Goal: Obtain resource: Obtain resource

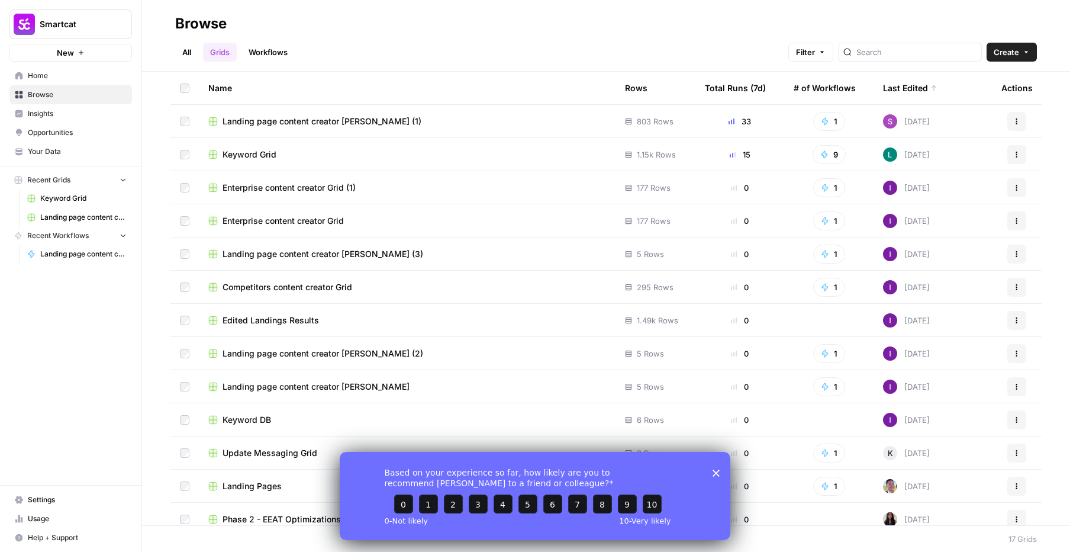
click at [279, 50] on link "Workflows" at bounding box center [268, 52] width 53 height 19
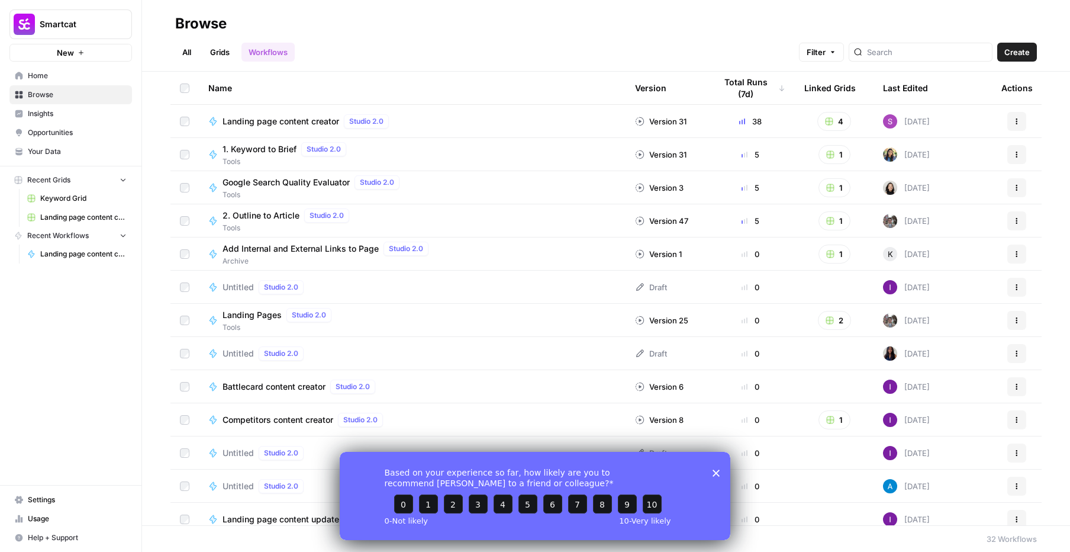
click at [718, 474] on polygon "Close survey" at bounding box center [716, 472] width 7 height 7
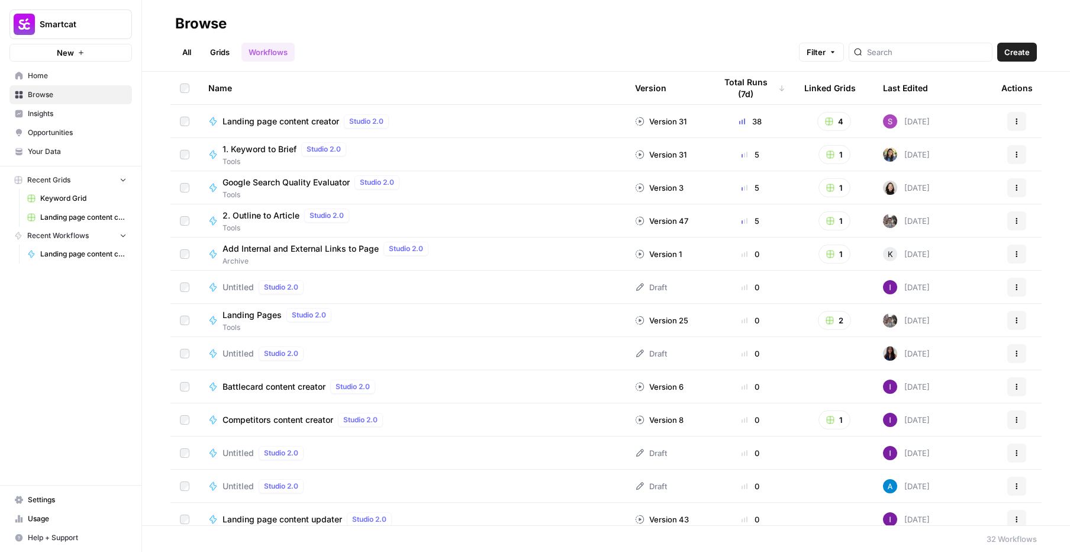
click at [312, 123] on span "Landing page content creator" at bounding box center [281, 121] width 117 height 12
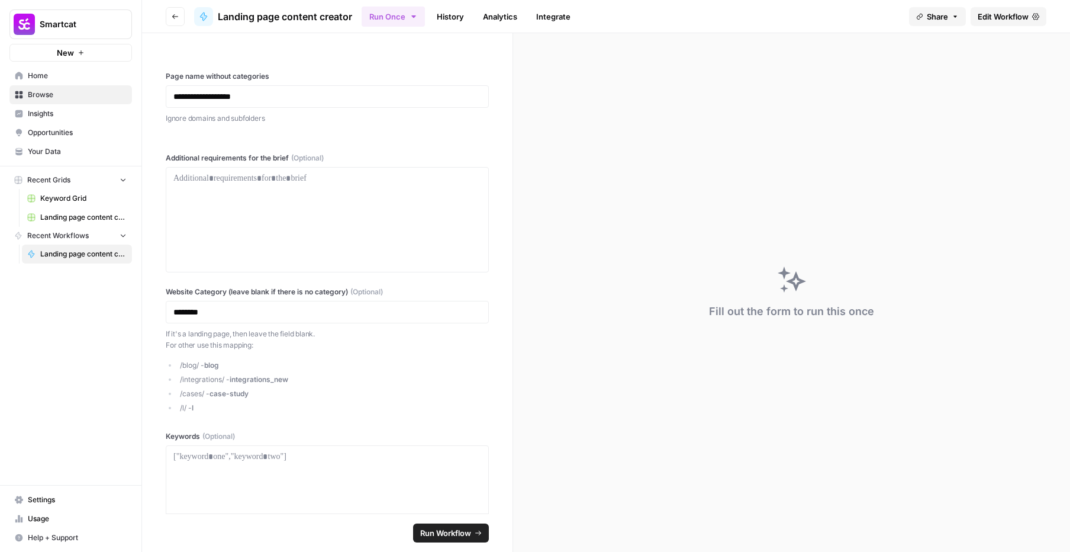
click at [1010, 22] on link "Edit Workflow" at bounding box center [1009, 16] width 76 height 19
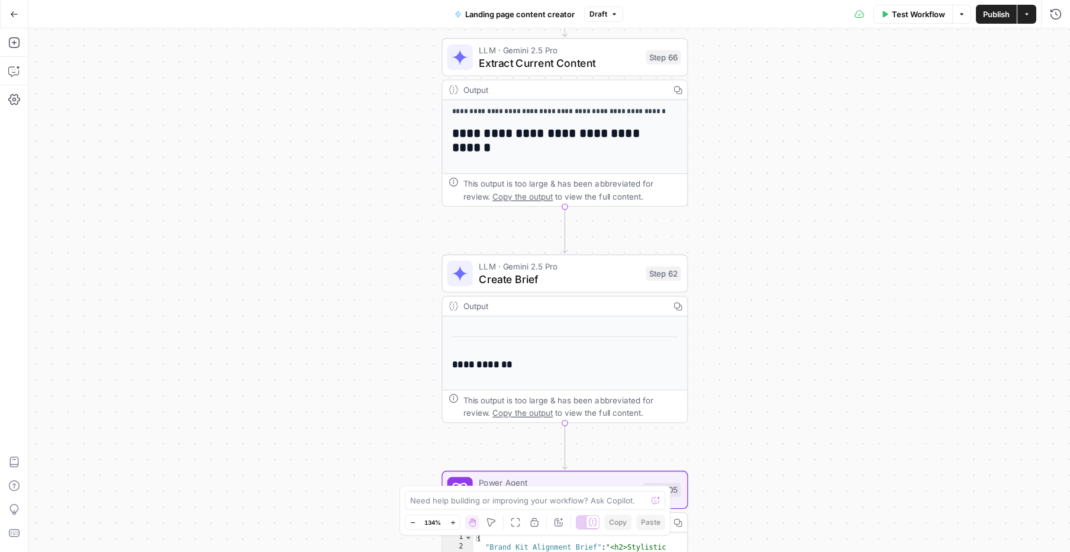
scroll to position [100, 0]
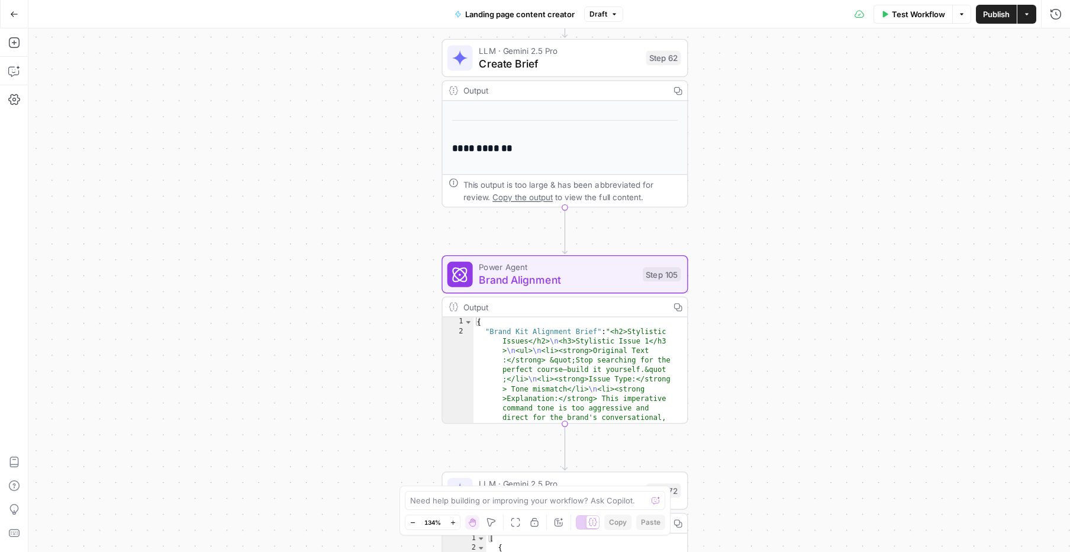
type textarea "**********"
click at [521, 272] on span "Brand Alignment" at bounding box center [557, 280] width 157 height 16
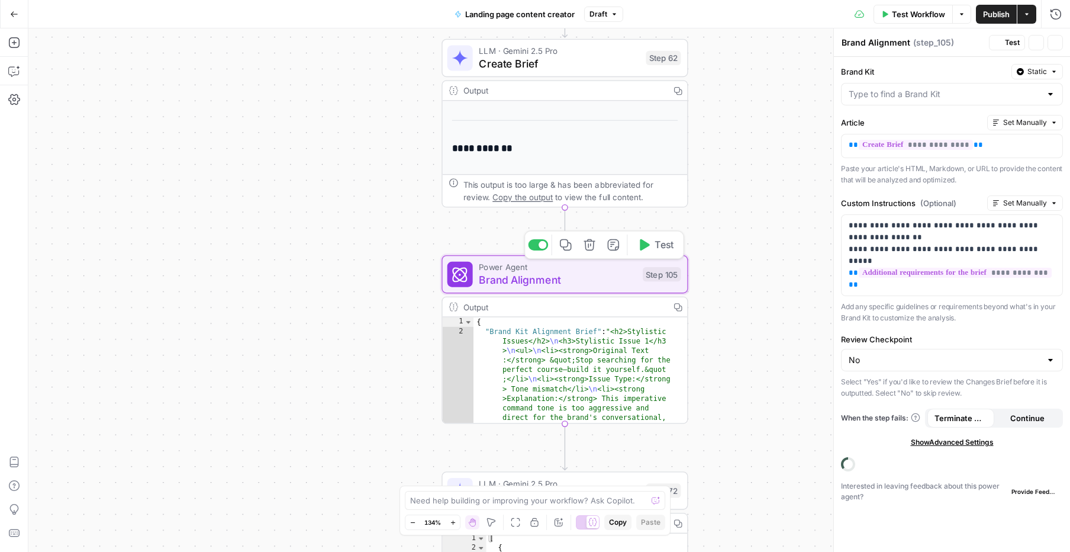
type input "Smartcat"
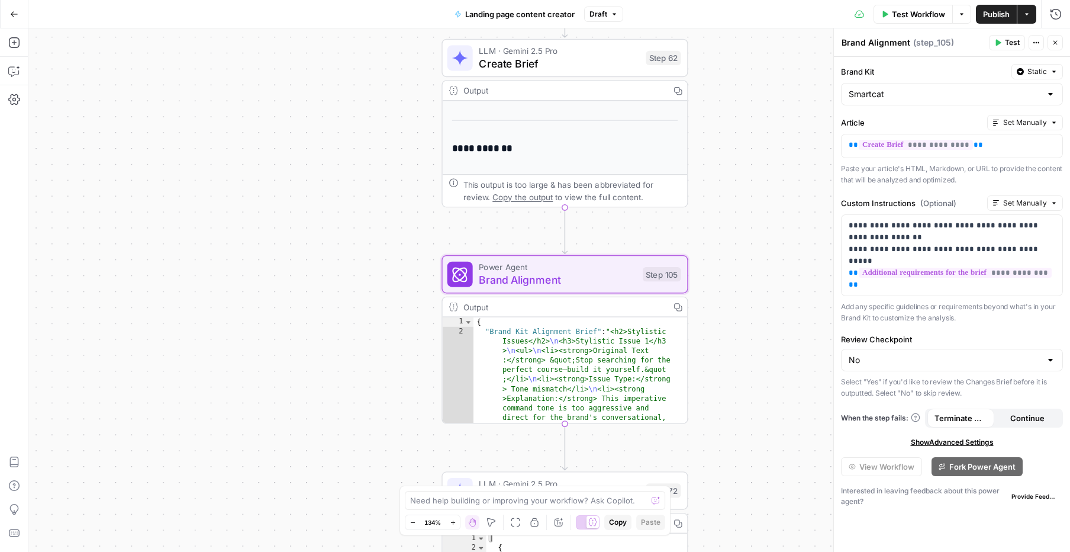
click at [931, 445] on span "Show Advanced Settings" at bounding box center [952, 442] width 83 height 11
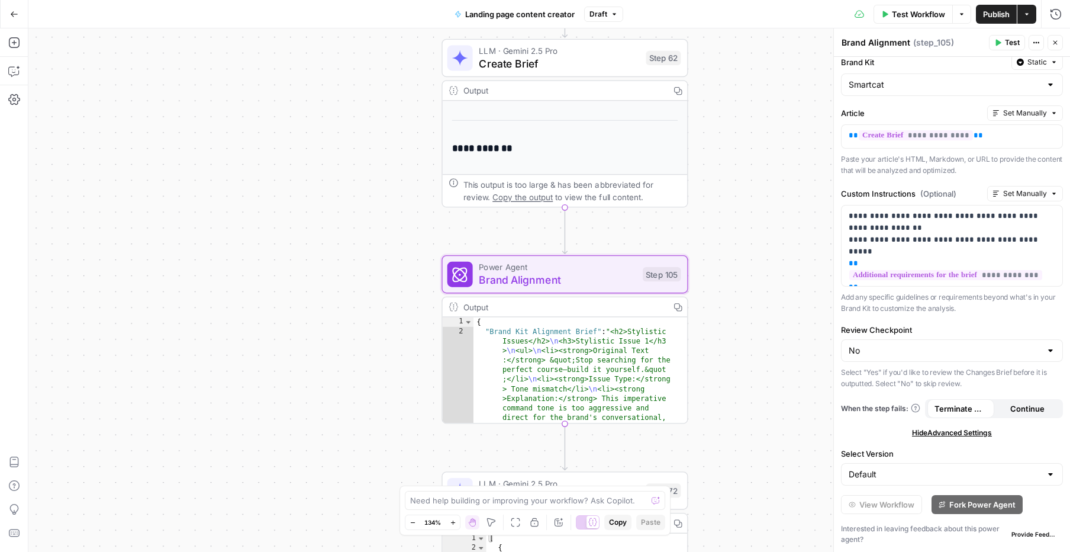
scroll to position [0, 0]
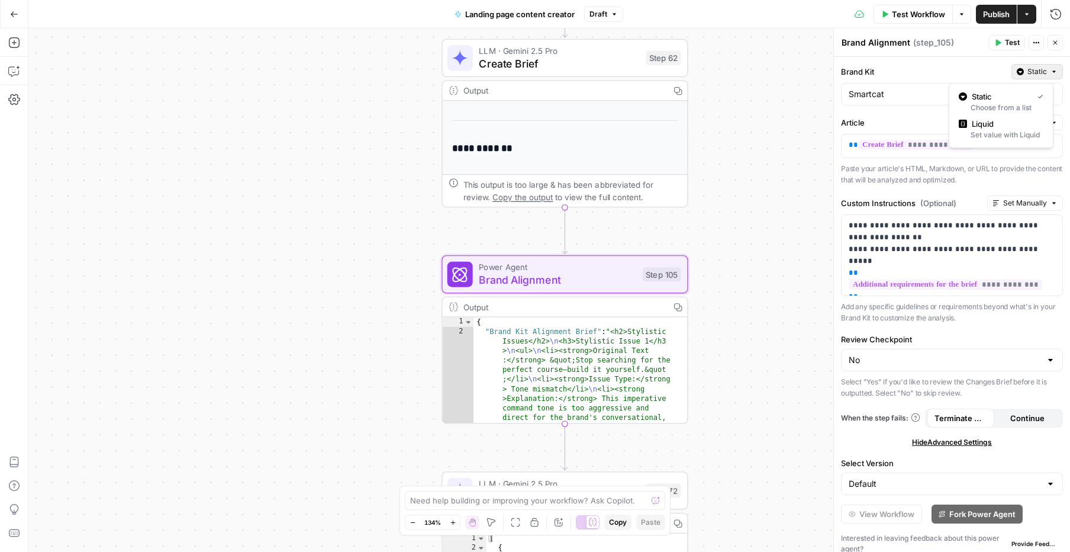
click at [1038, 74] on button "Static" at bounding box center [1037, 71] width 51 height 15
click at [987, 134] on div "Set value with Liquid" at bounding box center [1001, 135] width 85 height 11
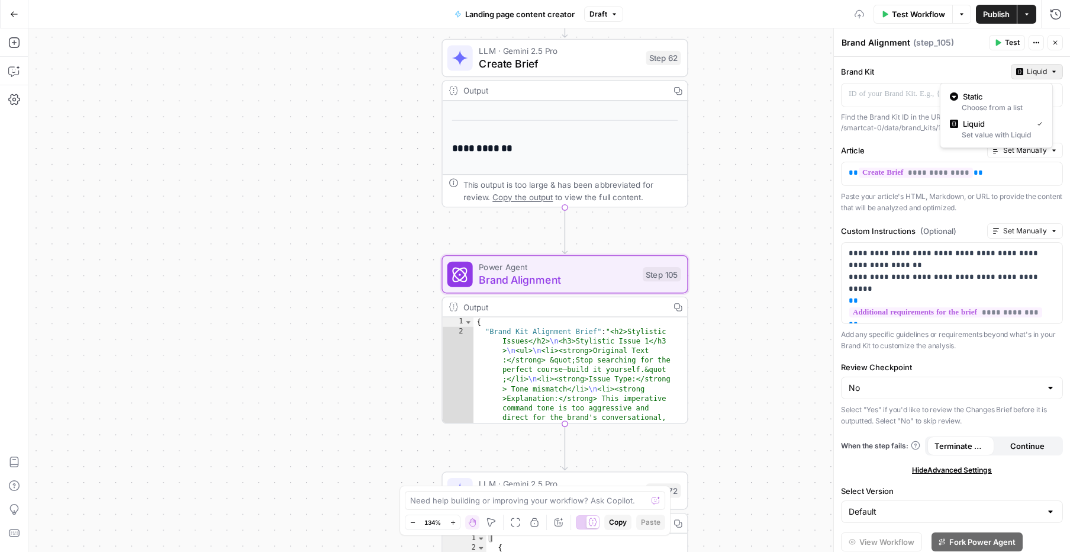
click at [1027, 67] on span "Liquid" at bounding box center [1037, 71] width 20 height 11
click at [996, 92] on span "Static" at bounding box center [1000, 97] width 75 height 12
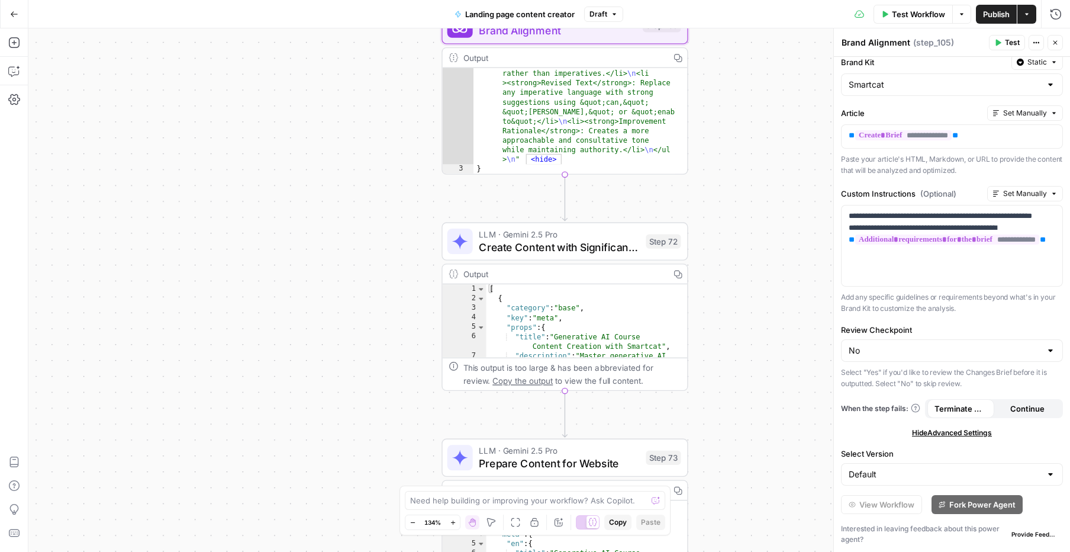
scroll to position [2897, 0]
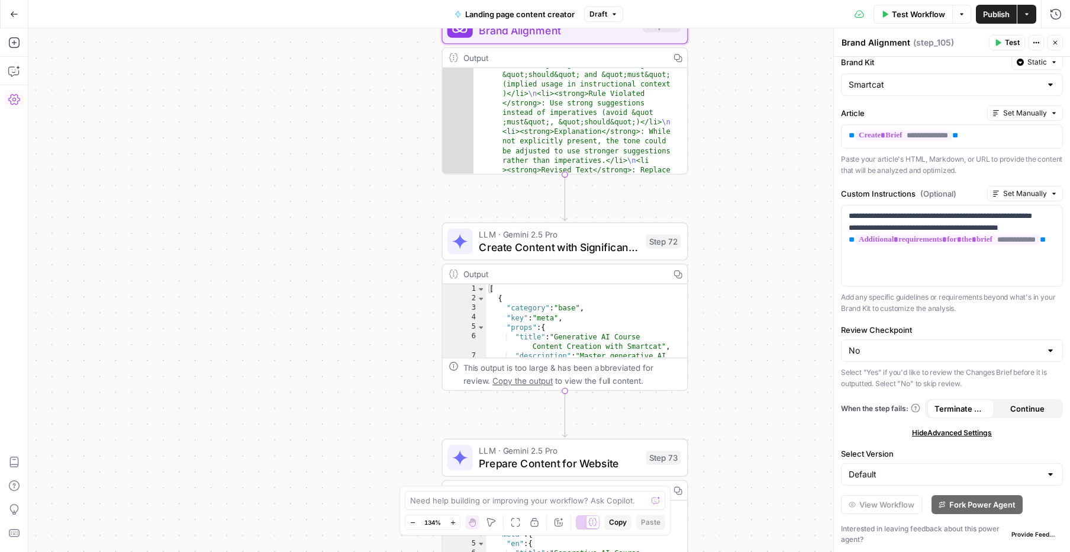
click at [14, 99] on icon "button" at bounding box center [14, 100] width 12 height 12
click at [13, 13] on icon "button" at bounding box center [14, 14] width 8 height 8
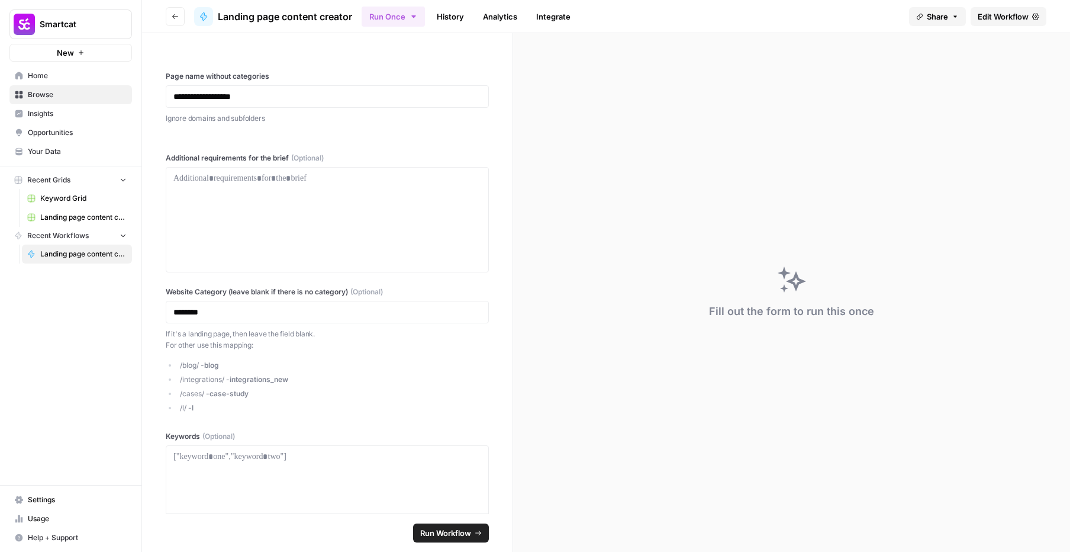
click at [59, 505] on link "Settings" at bounding box center [70, 499] width 123 height 19
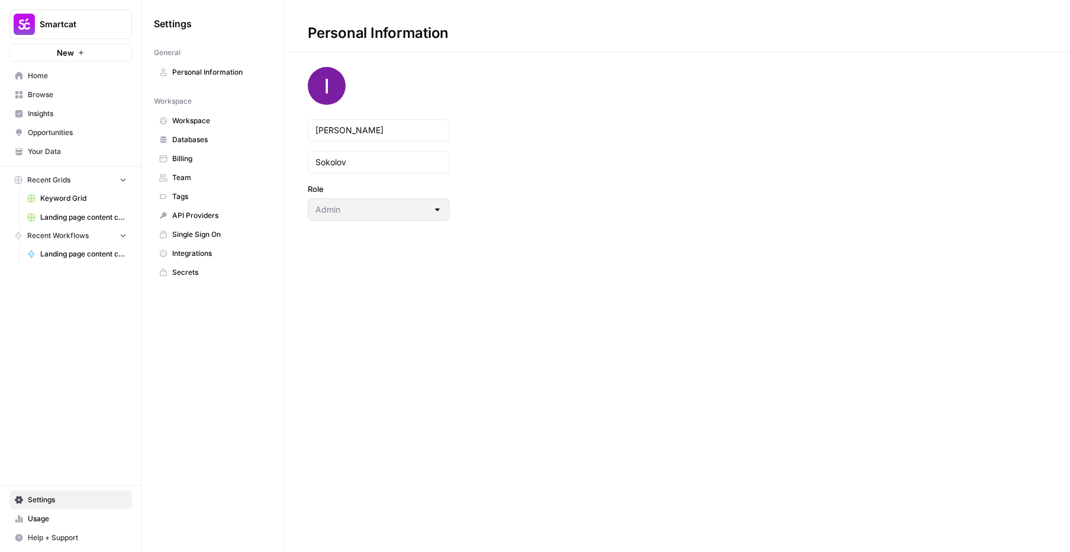
click at [55, 79] on span "Home" at bounding box center [77, 75] width 99 height 11
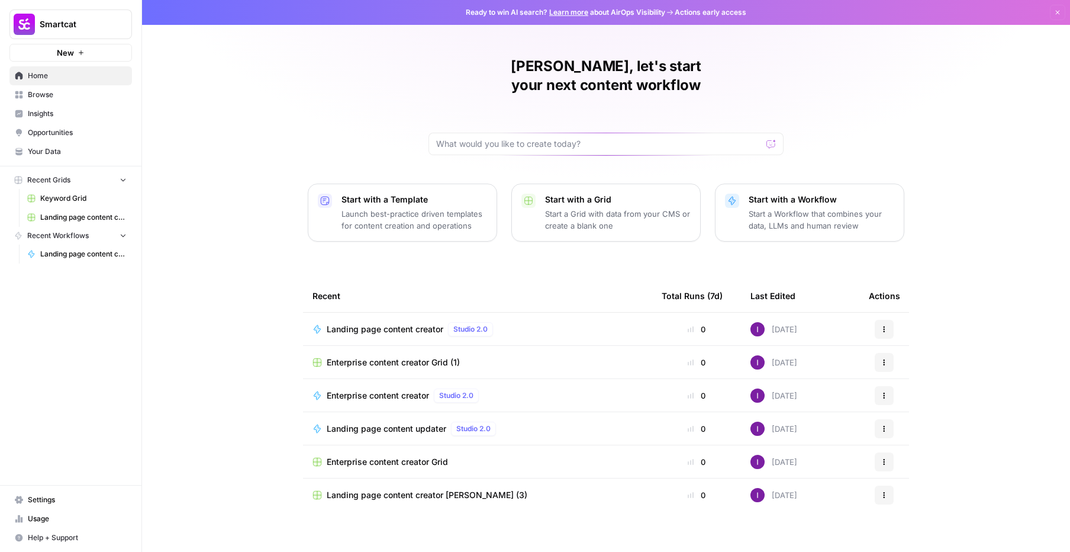
click at [58, 98] on span "Browse" at bounding box center [77, 94] width 99 height 11
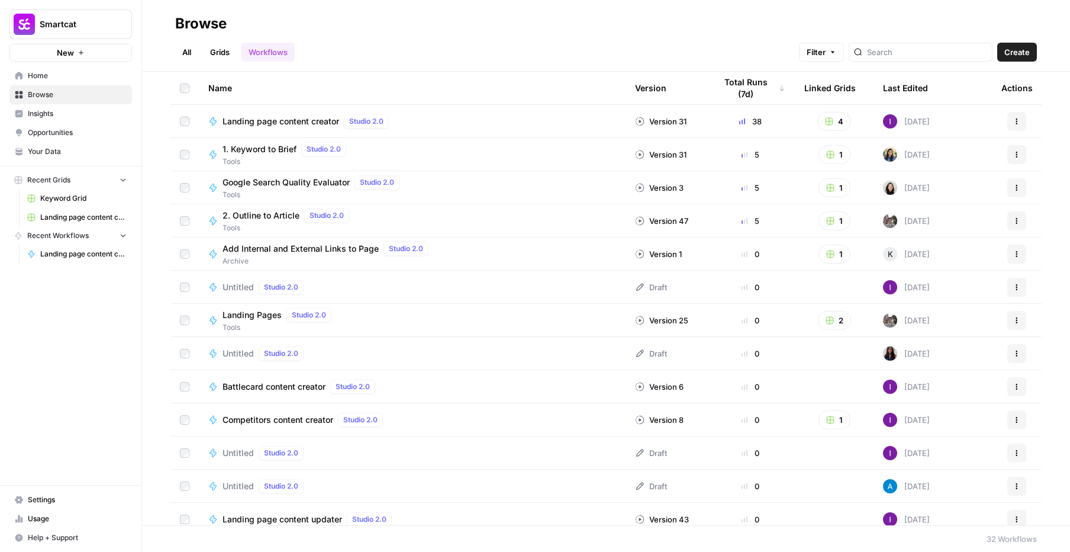
click at [63, 111] on span "Insights" at bounding box center [77, 113] width 99 height 11
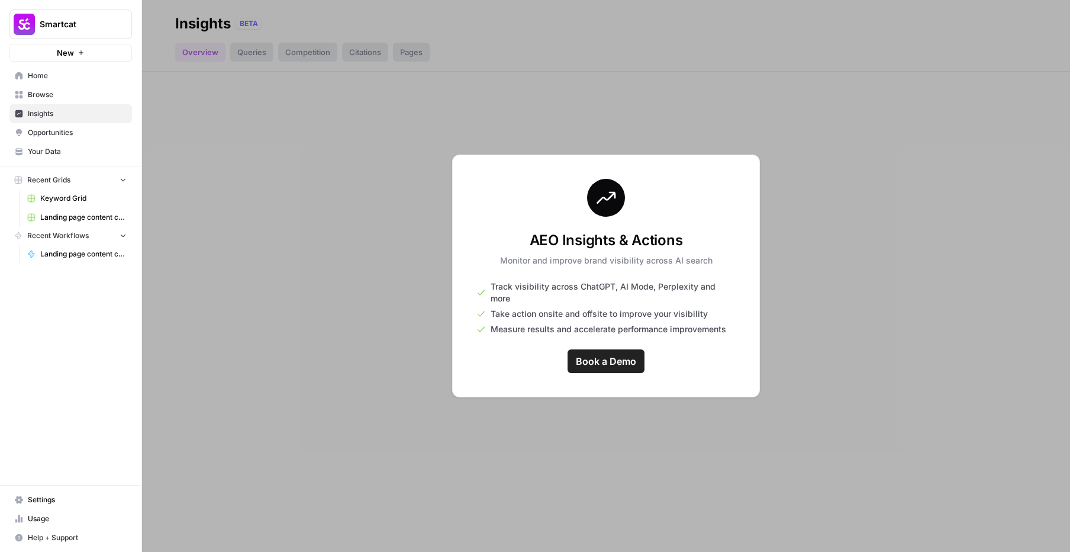
click at [57, 130] on span "Opportunities" at bounding box center [77, 132] width 99 height 11
click at [42, 152] on span "Your Data" at bounding box center [77, 151] width 99 height 11
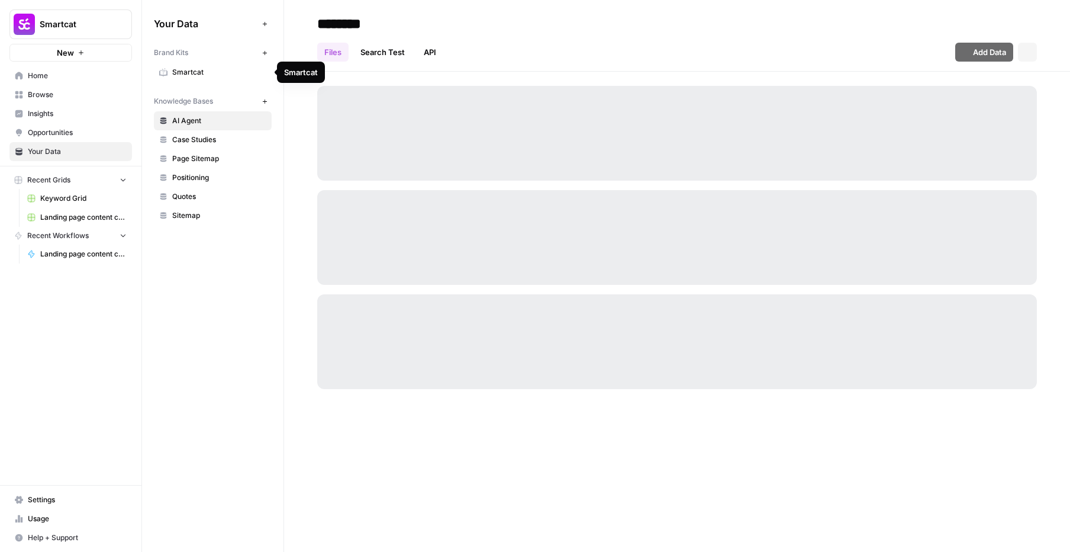
click at [206, 76] on span "Smartcat" at bounding box center [219, 72] width 94 height 11
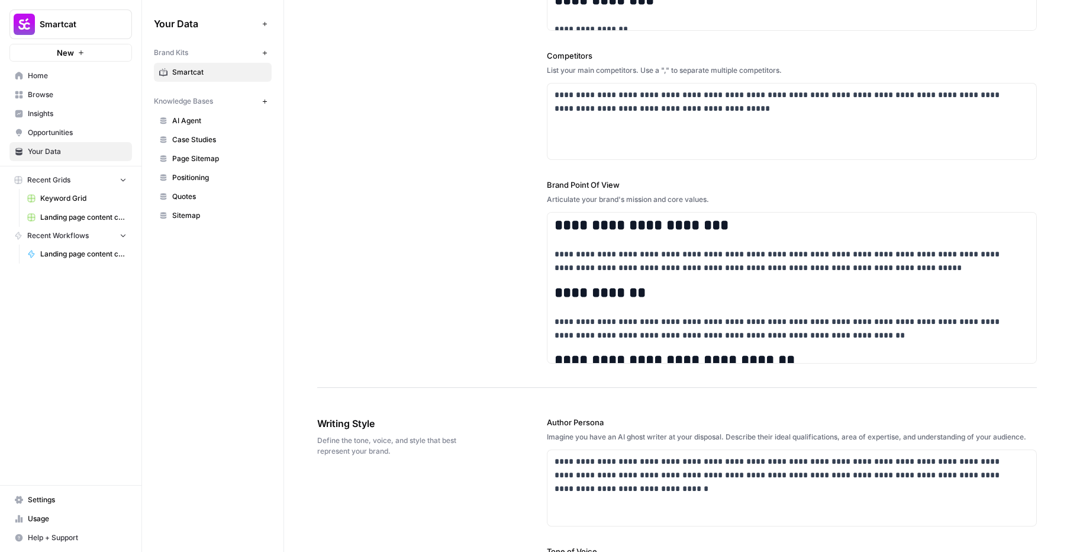
scroll to position [501, 0]
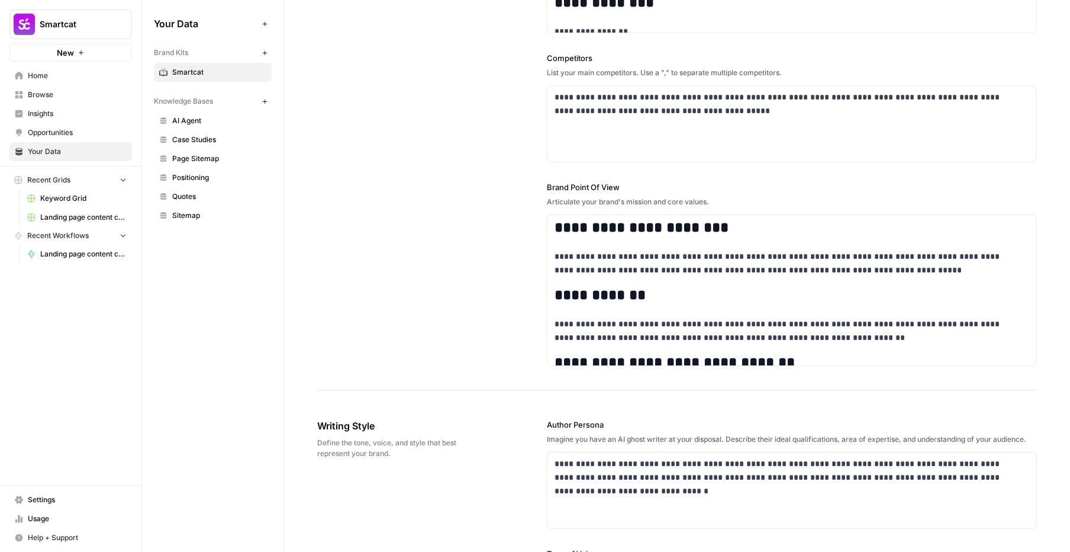
click at [585, 201] on div "Articulate your brand's mission and core values." at bounding box center [792, 202] width 490 height 11
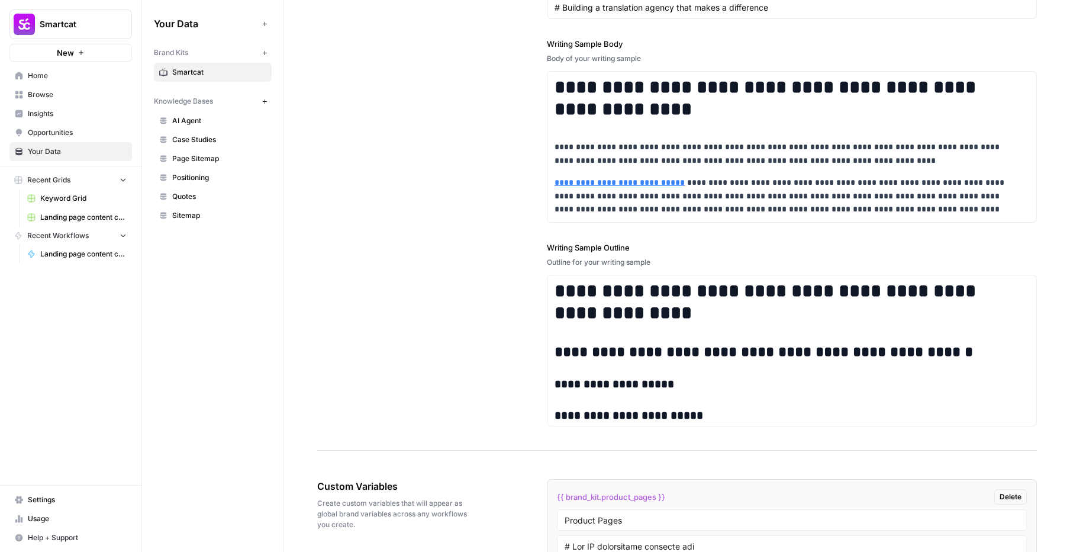
scroll to position [1722, 0]
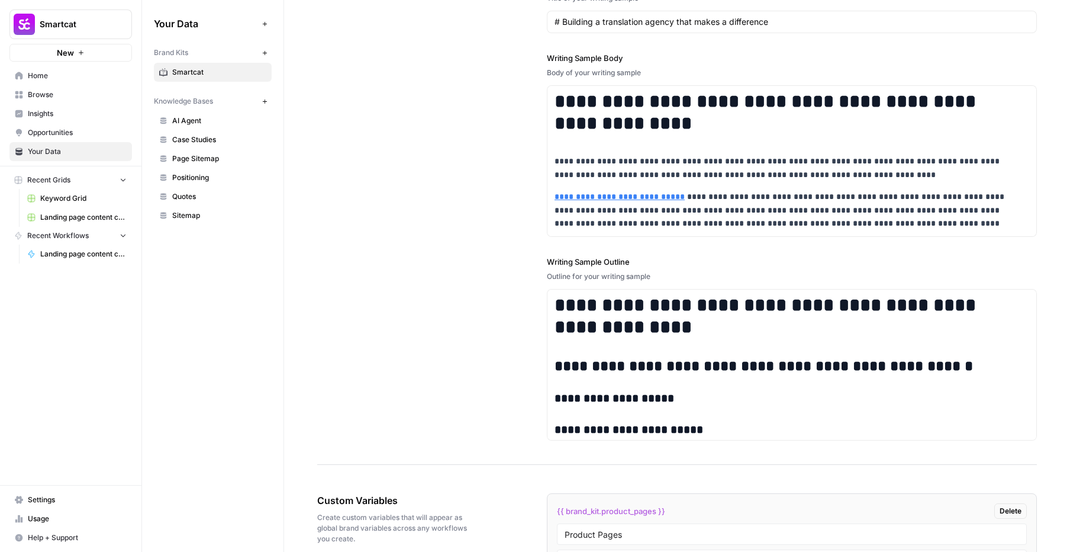
click at [575, 282] on div "Outline for your writing sample" at bounding box center [792, 276] width 490 height 11
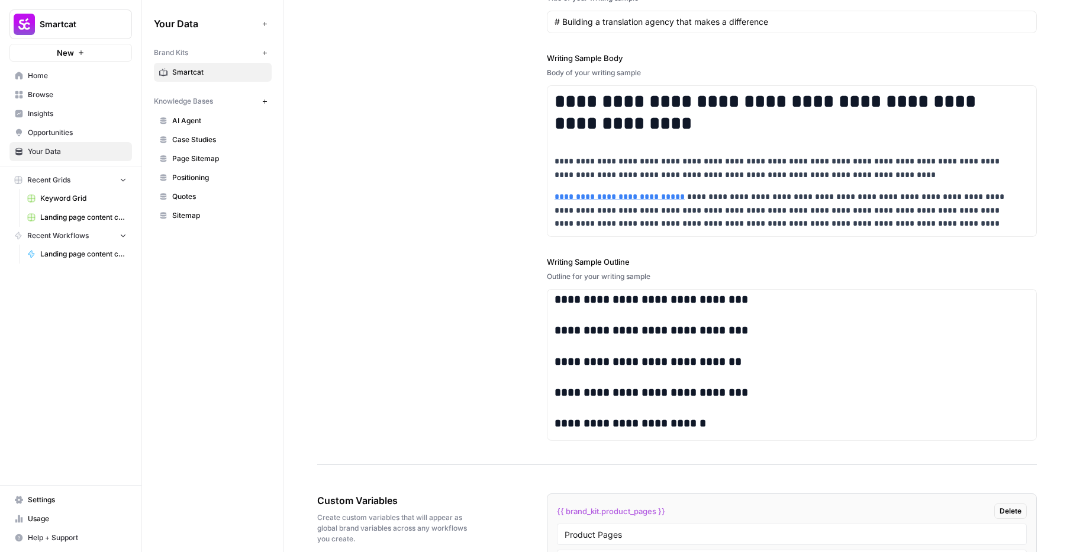
scroll to position [589, 0]
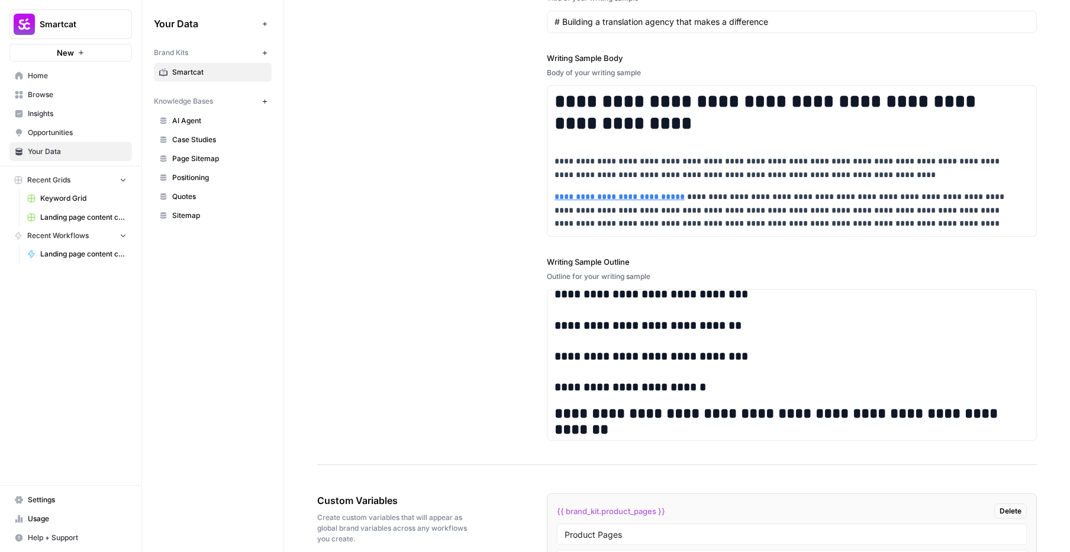
click at [565, 268] on label "Writing Sample Outline" at bounding box center [792, 262] width 490 height 12
click at [566, 268] on label "Writing Sample Outline" at bounding box center [792, 262] width 490 height 12
click at [658, 282] on div "Outline for your writing sample" at bounding box center [792, 276] width 490 height 11
copy div "Writing Sample Outline Outline for your writing sample"
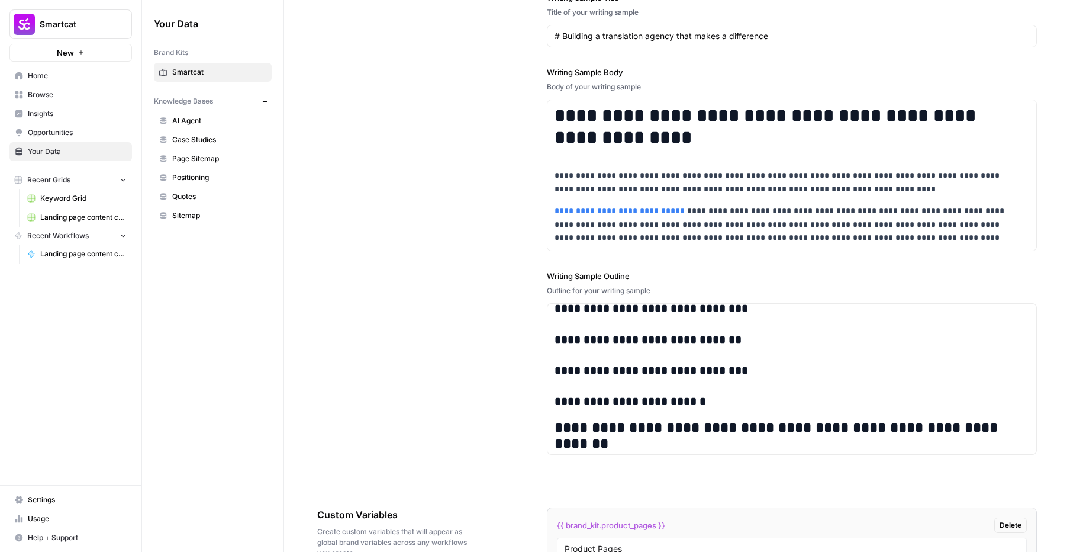
scroll to position [1706, 0]
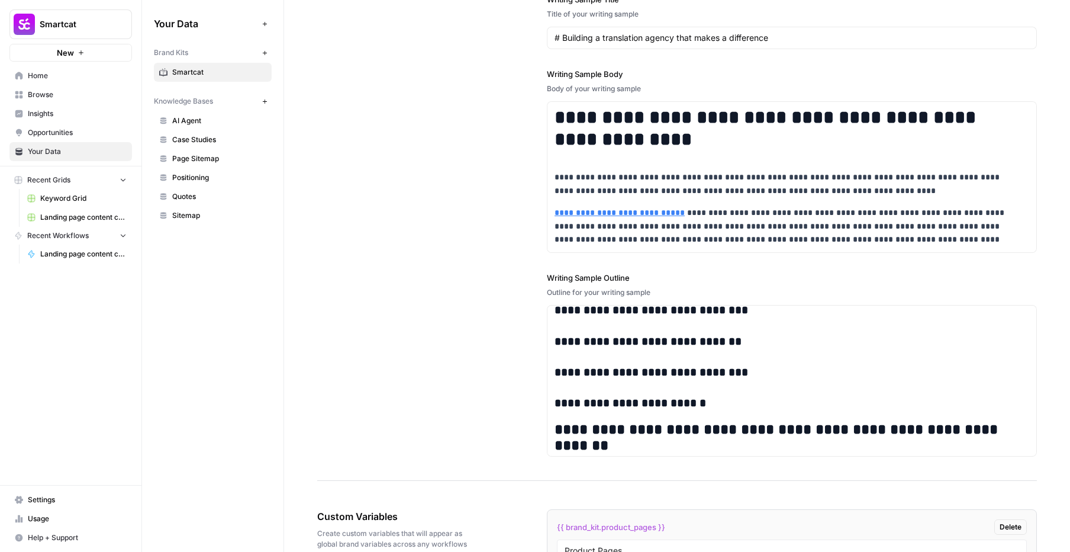
drag, startPoint x: 546, startPoint y: 81, endPoint x: 655, endPoint y: 101, distance: 110.9
click at [655, 101] on div "**********" at bounding box center [792, 160] width 490 height 185
copy div "Writing Sample Body Body of your writing sample"
click at [585, 284] on label "Writing Sample Outline" at bounding box center [792, 278] width 490 height 12
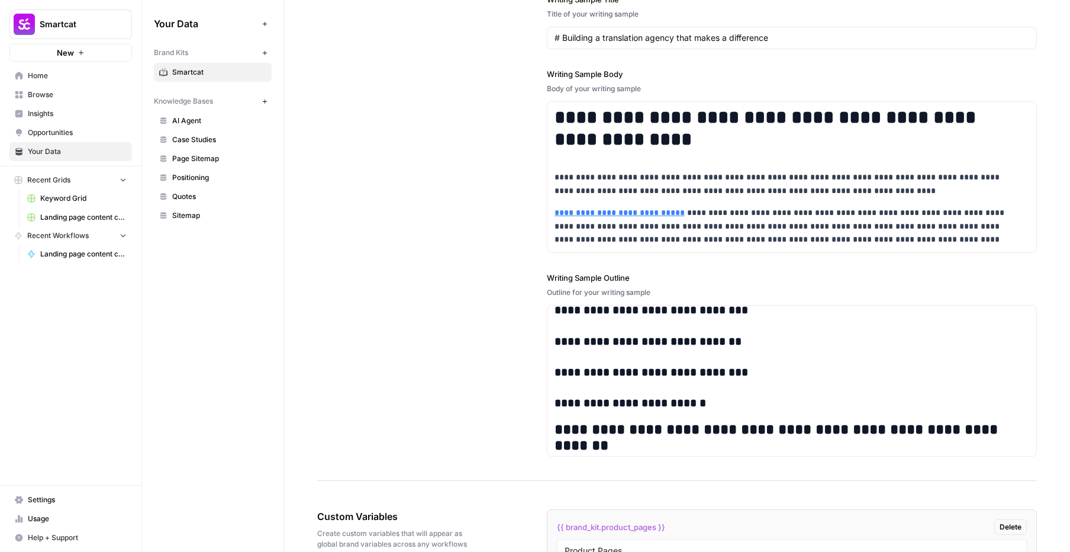
click at [585, 284] on label "Writing Sample Outline" at bounding box center [792, 278] width 490 height 12
click at [619, 298] on div "Outline for your writing sample" at bounding box center [792, 292] width 490 height 11
copy div "Writing Sample Outline Outline for your writing sample"
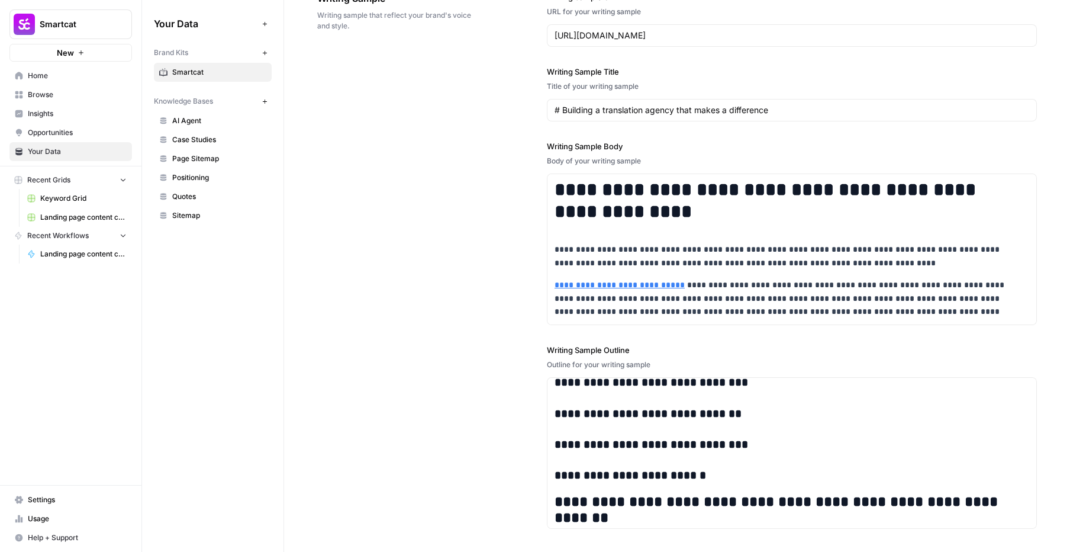
scroll to position [1624, 0]
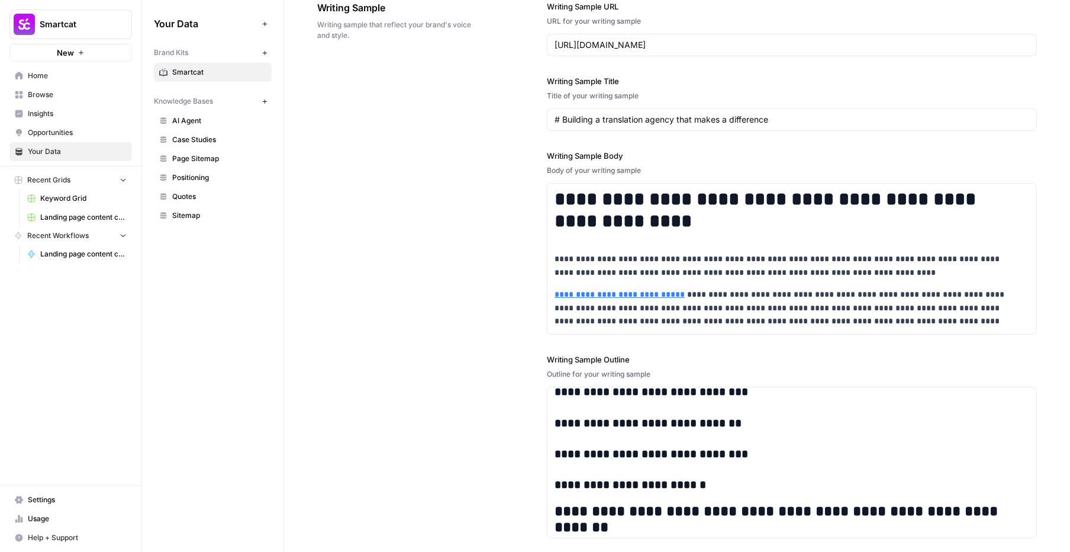
click at [561, 87] on label "Writing Sample Title" at bounding box center [792, 81] width 490 height 12
click at [561, 114] on input "# Building a translation agency that makes a difference" at bounding box center [792, 120] width 475 height 12
click at [561, 87] on label "Writing Sample Title" at bounding box center [792, 81] width 490 height 12
click at [561, 114] on input "# Building a translation agency that makes a difference" at bounding box center [792, 120] width 475 height 12
click at [561, 87] on label "Writing Sample Title" at bounding box center [792, 81] width 490 height 12
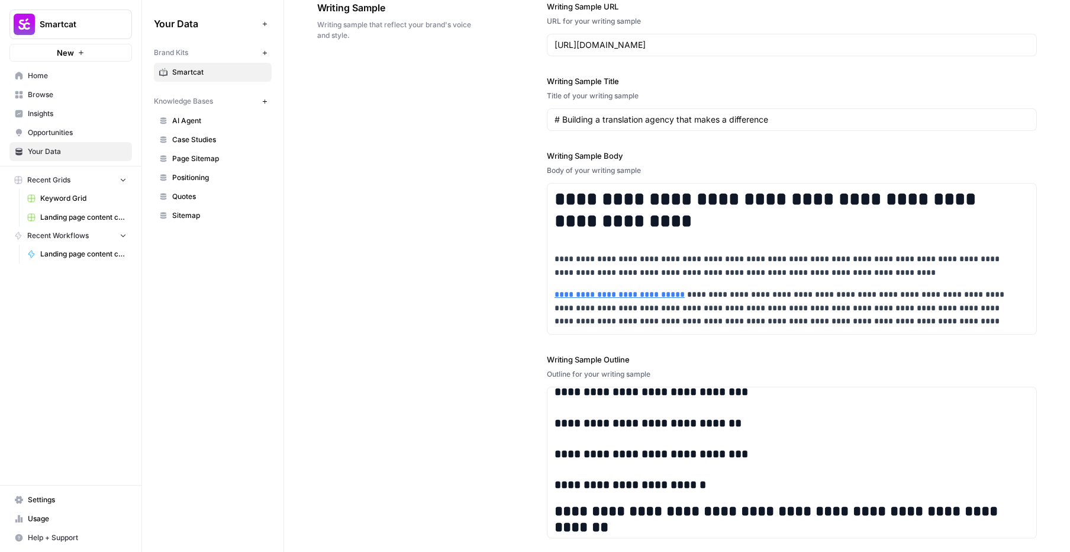
click at [561, 114] on input "# Building a translation agency that makes a difference" at bounding box center [792, 120] width 475 height 12
click at [626, 101] on div "Title of your writing sample" at bounding box center [792, 96] width 490 height 11
copy div "Writing Sample Title Title of your writing sample"
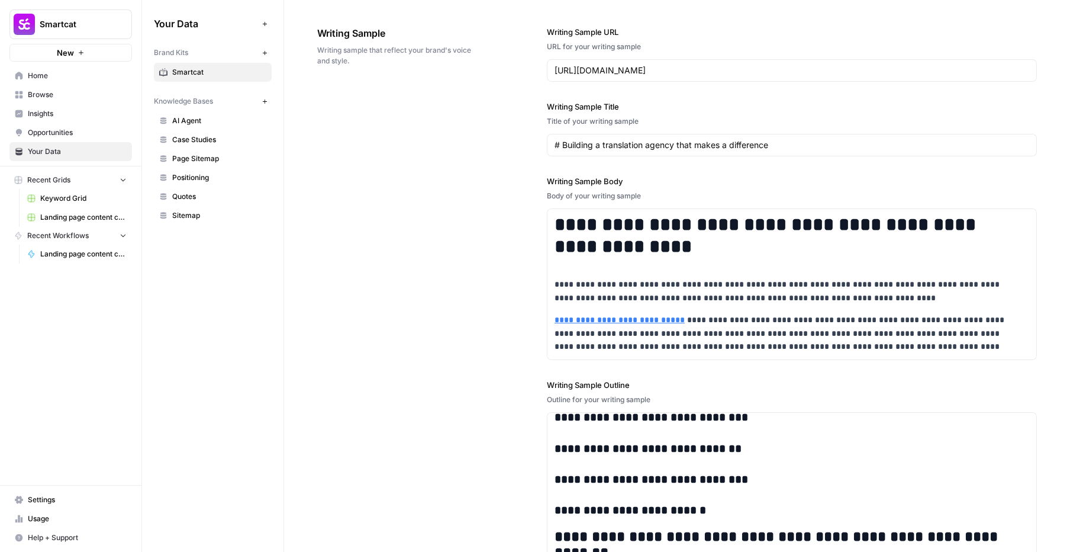
scroll to position [1596, 0]
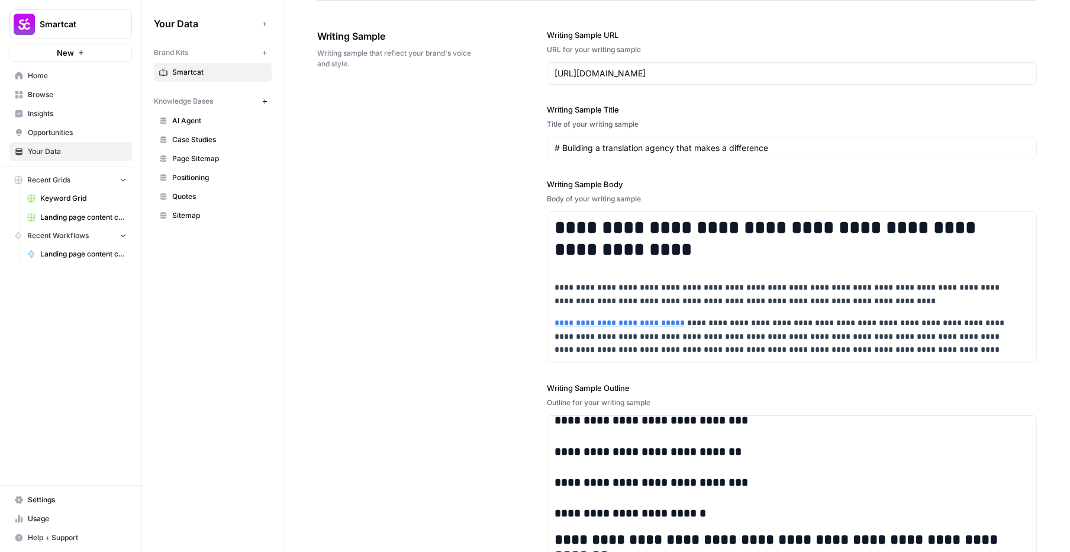
click at [555, 41] on label "Writing Sample URL" at bounding box center [792, 35] width 490 height 12
click at [555, 67] on input "[URL][DOMAIN_NAME]" at bounding box center [792, 73] width 475 height 12
click at [555, 41] on label "Writing Sample URL" at bounding box center [792, 35] width 490 height 12
click at [555, 67] on input "[URL][DOMAIN_NAME]" at bounding box center [792, 73] width 475 height 12
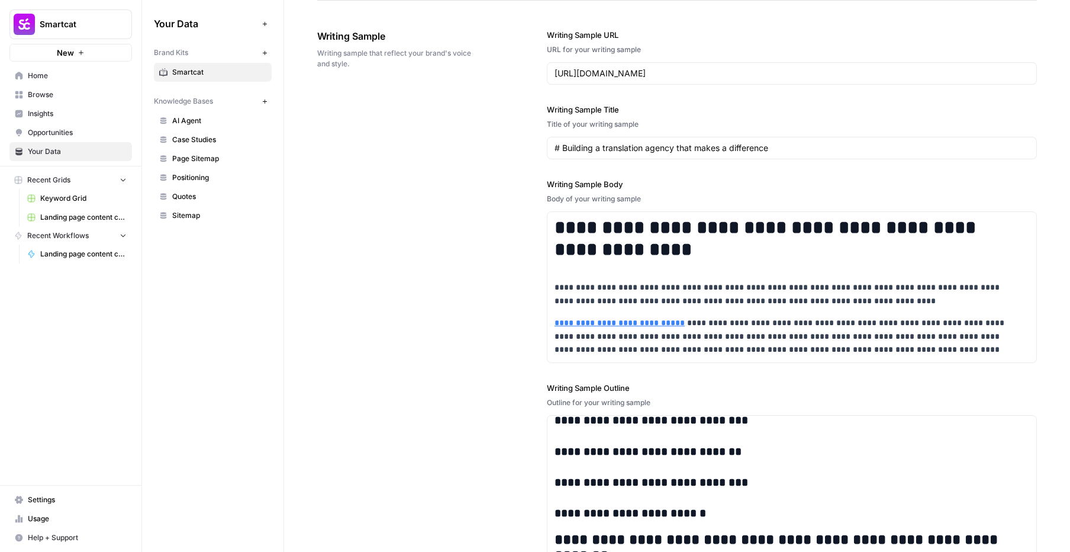
drag, startPoint x: 606, startPoint y: 53, endPoint x: 616, endPoint y: 55, distance: 10.2
click at [607, 53] on div "Writing Sample URL URL for your writing sample [URL][DOMAIN_NAME]" at bounding box center [792, 57] width 490 height 56
drag, startPoint x: 627, startPoint y: 57, endPoint x: 647, endPoint y: 57, distance: 20.1
click at [627, 55] on div "URL for your writing sample" at bounding box center [792, 49] width 490 height 11
copy div "Writing Sample URL URL for your writing sample"
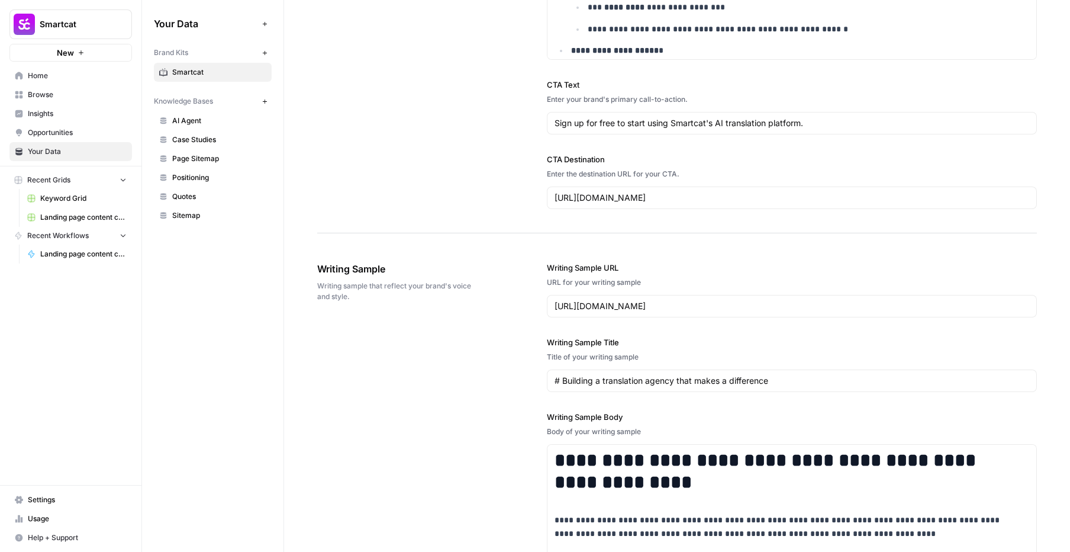
scroll to position [1363, 0]
drag, startPoint x: 537, startPoint y: 166, endPoint x: 704, endPoint y: 186, distance: 167.6
copy div "CTA Destination Enter the destination URL for your CTA."
drag, startPoint x: 543, startPoint y: 92, endPoint x: 758, endPoint y: 103, distance: 214.6
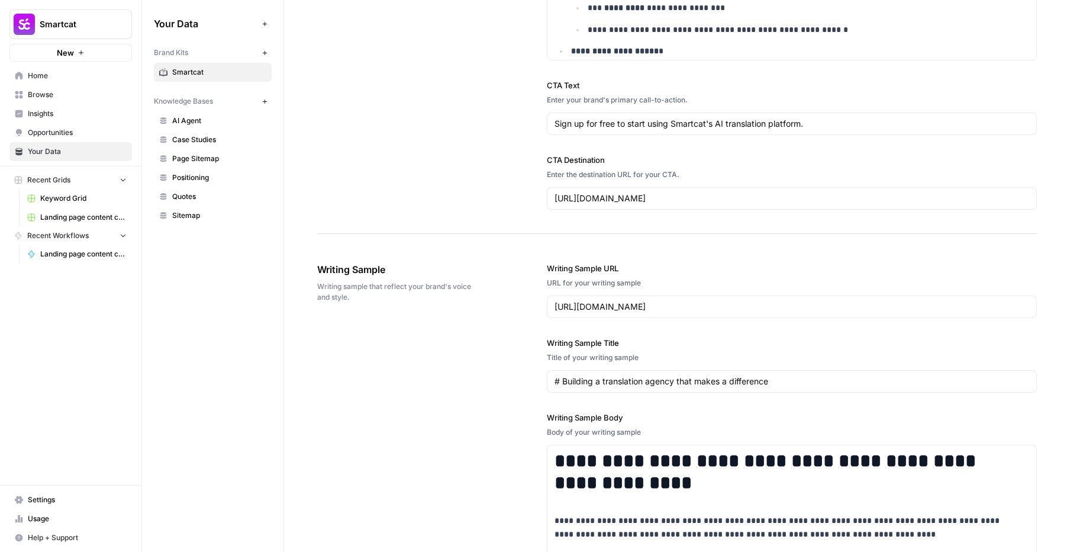
copy div "CTA Text Enter your brand's primary call-to-action."
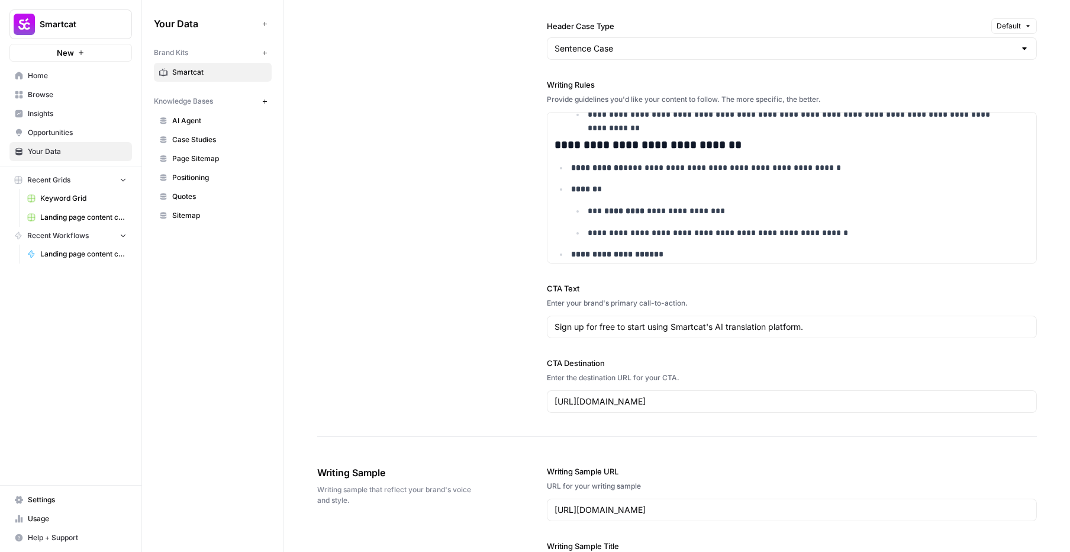
scroll to position [1159, 0]
click at [549, 91] on label "Writing Rules" at bounding box center [792, 85] width 490 height 12
drag, startPoint x: 549, startPoint y: 97, endPoint x: 628, endPoint y: 107, distance: 79.4
click at [552, 91] on label "Writing Rules" at bounding box center [792, 85] width 490 height 12
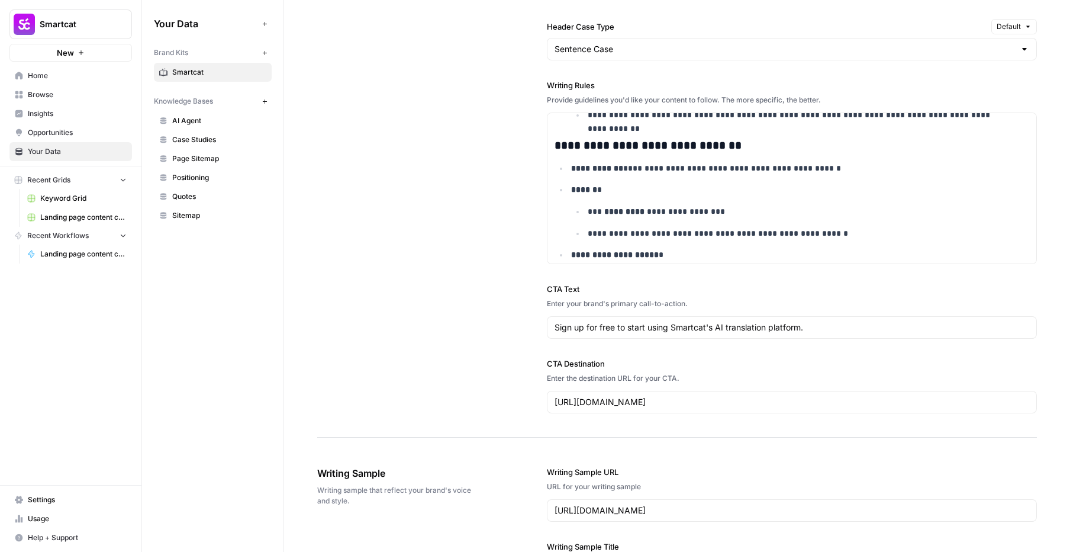
click at [773, 117] on div "**********" at bounding box center [792, 171] width 490 height 185
copy div "Writing Rules Provide guidelines you'd like your content to follow. The more sp…"
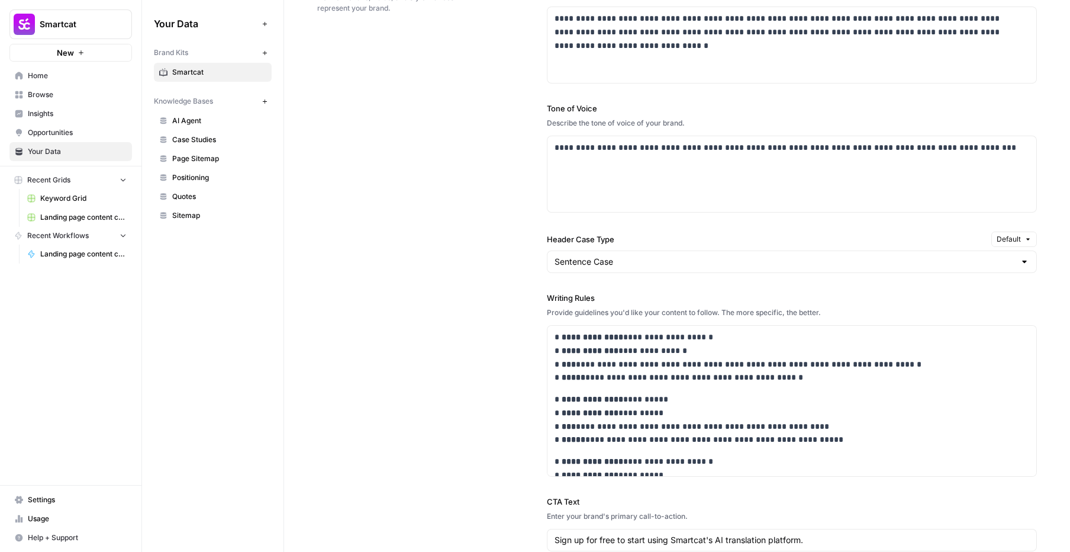
scroll to position [938, 0]
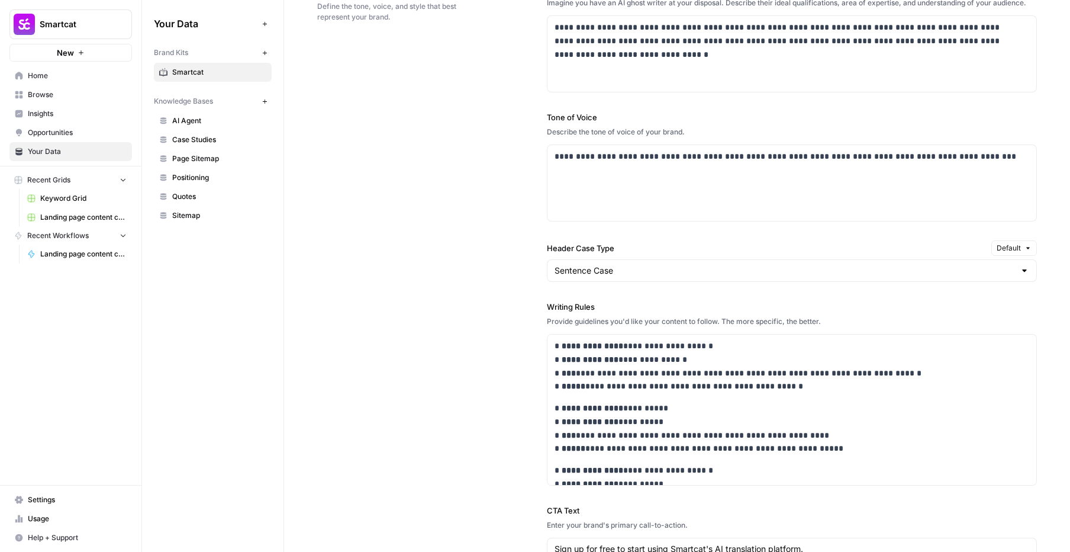
click at [589, 254] on label "Header Case Type" at bounding box center [767, 248] width 440 height 12
click at [589, 265] on input "Sentence Case" at bounding box center [785, 271] width 461 height 12
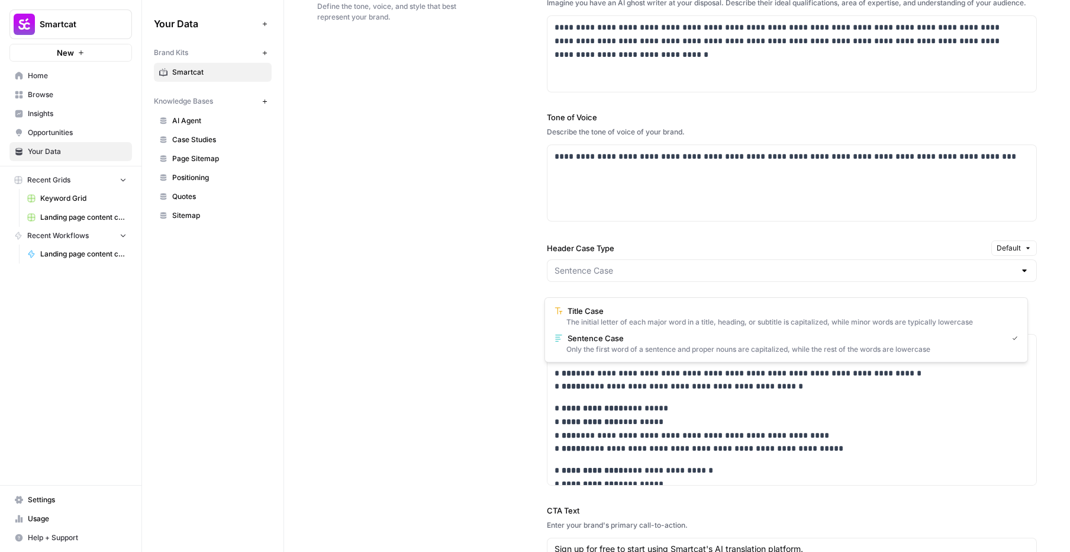
type input "Sentence Case"
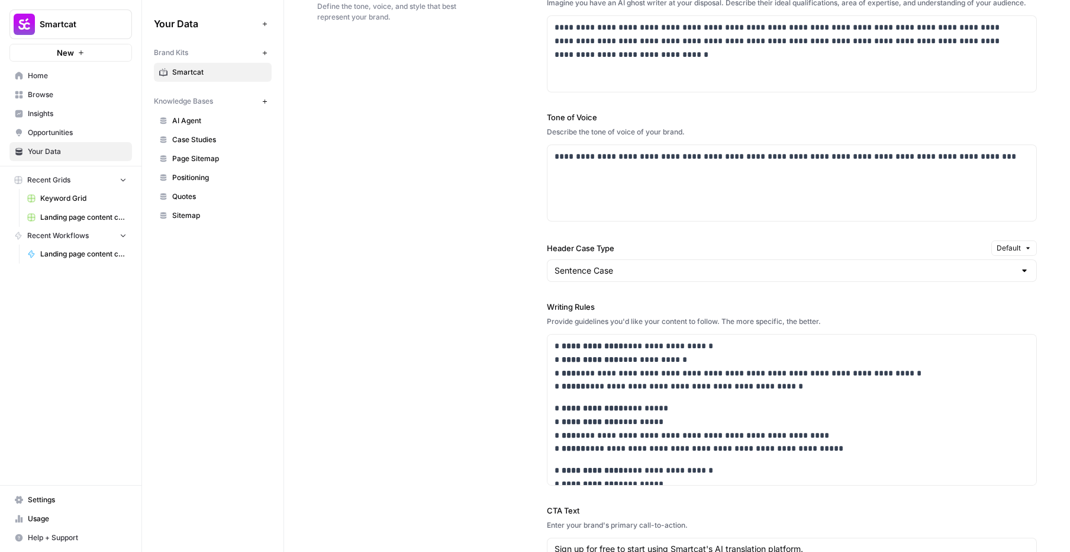
click at [589, 254] on label "Header Case Type" at bounding box center [767, 248] width 440 height 12
click at [589, 265] on input "Sentence Case" at bounding box center [785, 271] width 461 height 12
click at [589, 254] on label "Header Case Type" at bounding box center [767, 248] width 440 height 12
click at [589, 265] on input "Sentence Case" at bounding box center [785, 271] width 461 height 12
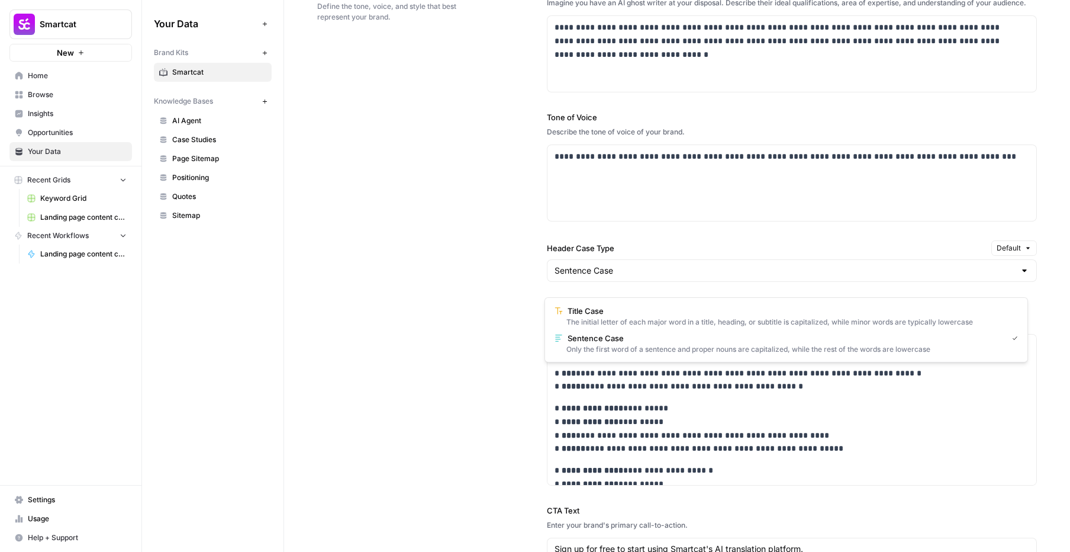
click at [548, 123] on label "Tone of Voice" at bounding box center [792, 117] width 490 height 12
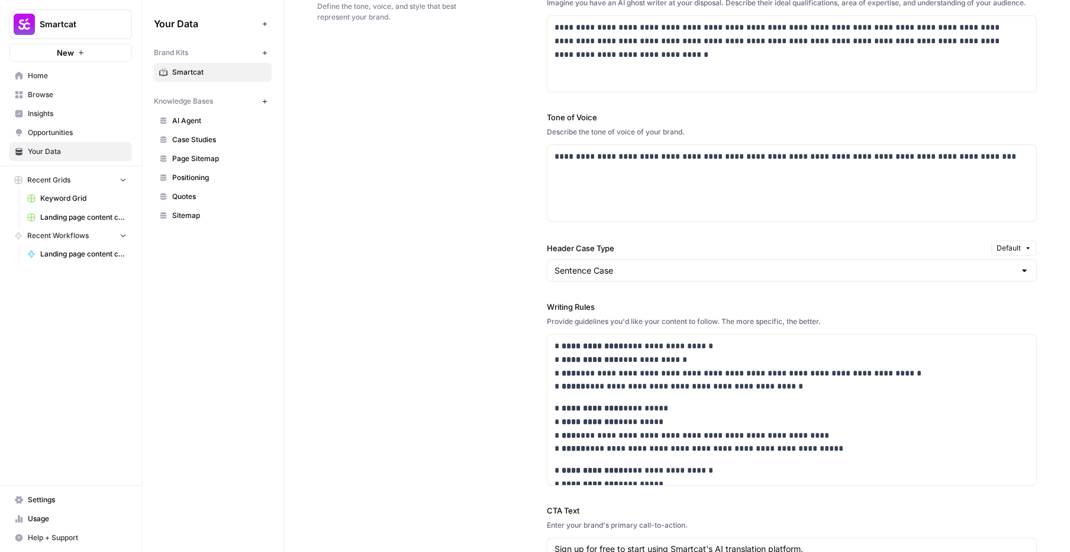
click at [548, 123] on label "Tone of Voice" at bounding box center [792, 117] width 490 height 12
drag, startPoint x: 611, startPoint y: 136, endPoint x: 624, endPoint y: 137, distance: 13.1
click at [619, 137] on div "**********" at bounding box center [792, 166] width 490 height 110
copy div "Tone of Voice Describe the tone of voice of your brand."
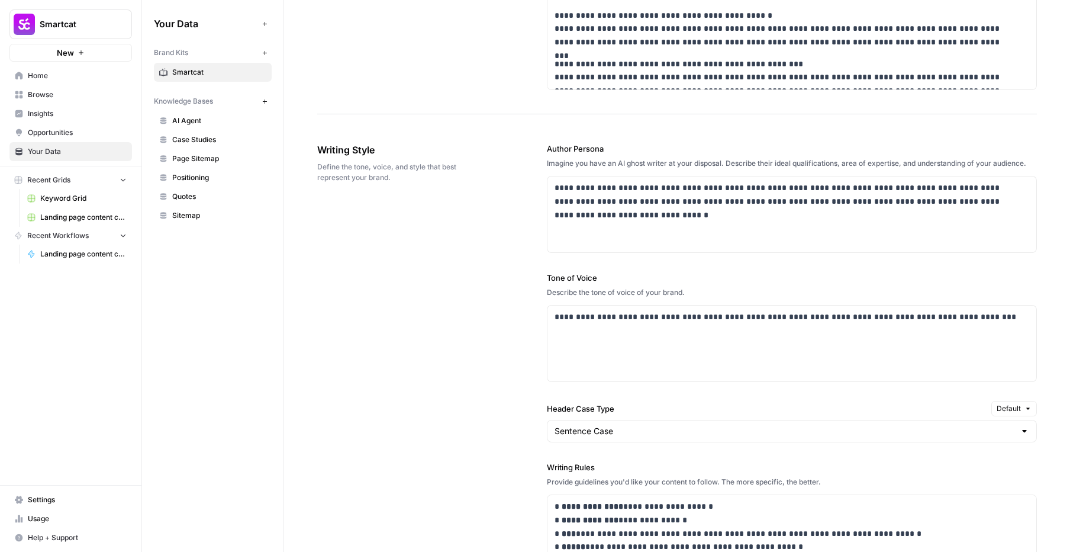
scroll to position [751, 0]
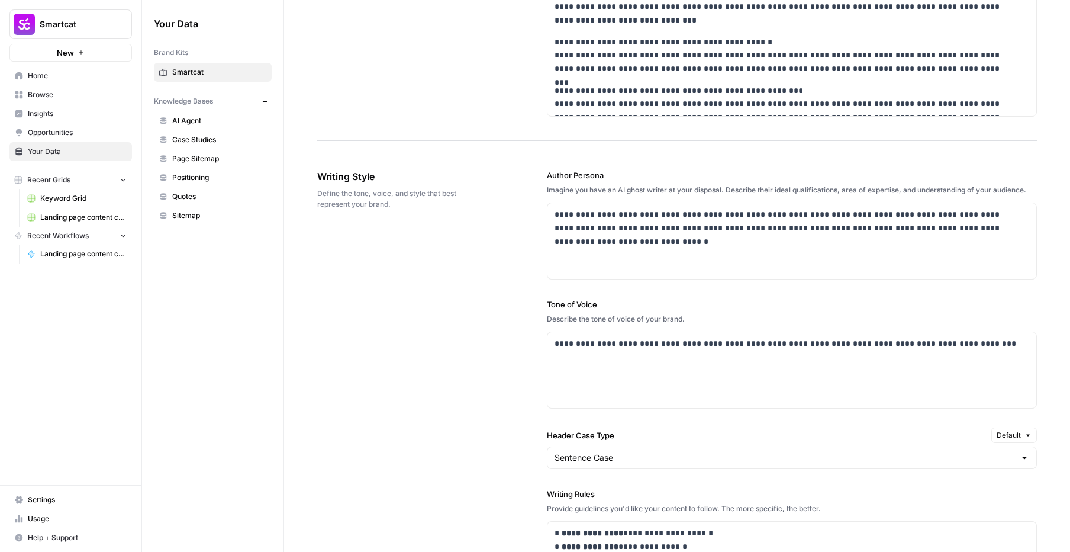
click at [552, 175] on label "Author Persona" at bounding box center [792, 175] width 490 height 12
click at [572, 195] on div "Imagine you have an AI ghost writer at your disposal. Describe their ideal qual…" at bounding box center [792, 190] width 490 height 11
copy div "Author Persona Imagine you have an AI ghost writer at your disposal. Describe t…"
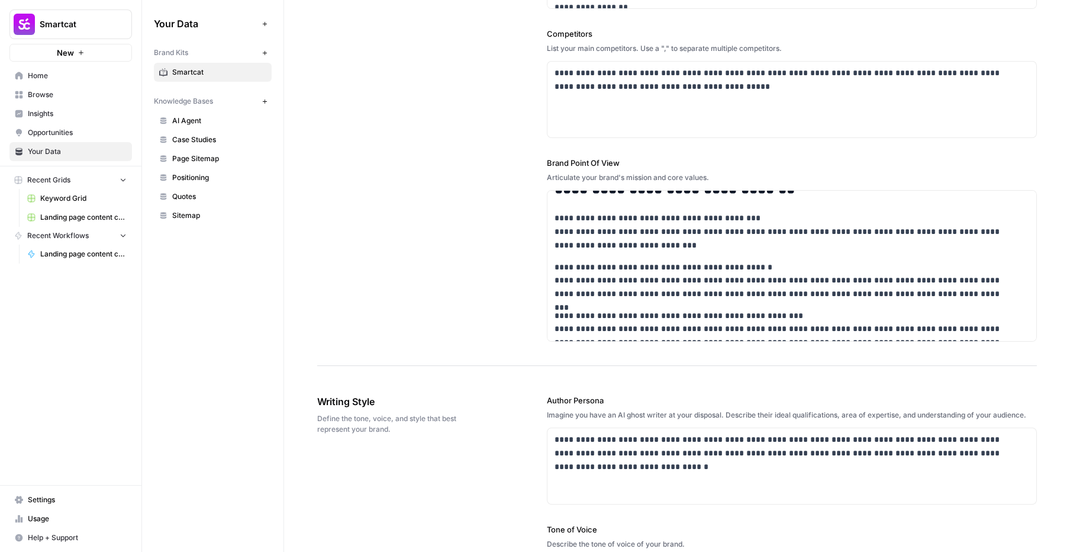
scroll to position [525, 0]
click at [558, 165] on label "Brand Point Of View" at bounding box center [792, 163] width 490 height 12
click at [688, 178] on div "Articulate your brand's mission and core values." at bounding box center [792, 178] width 490 height 11
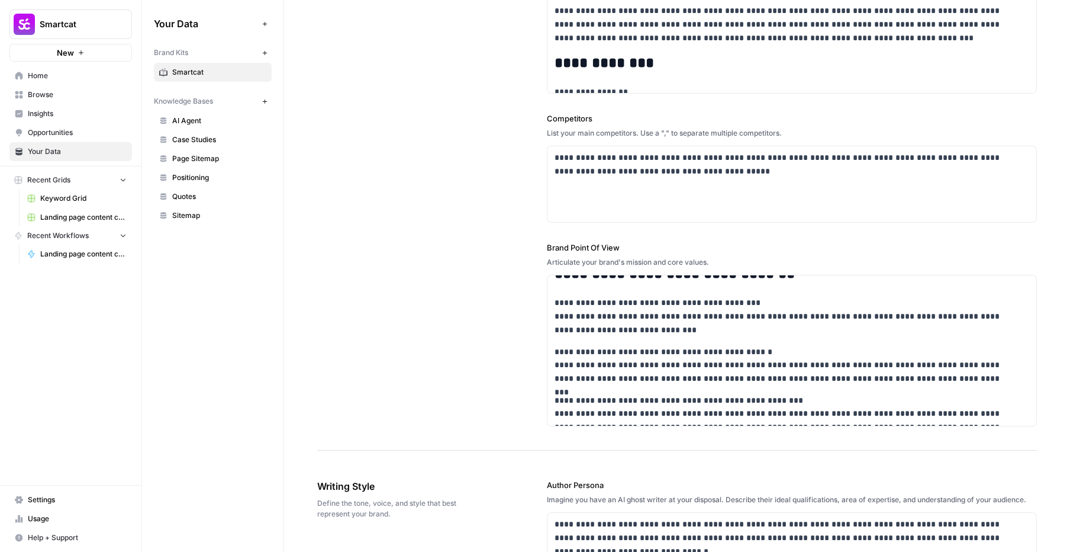
scroll to position [437, 0]
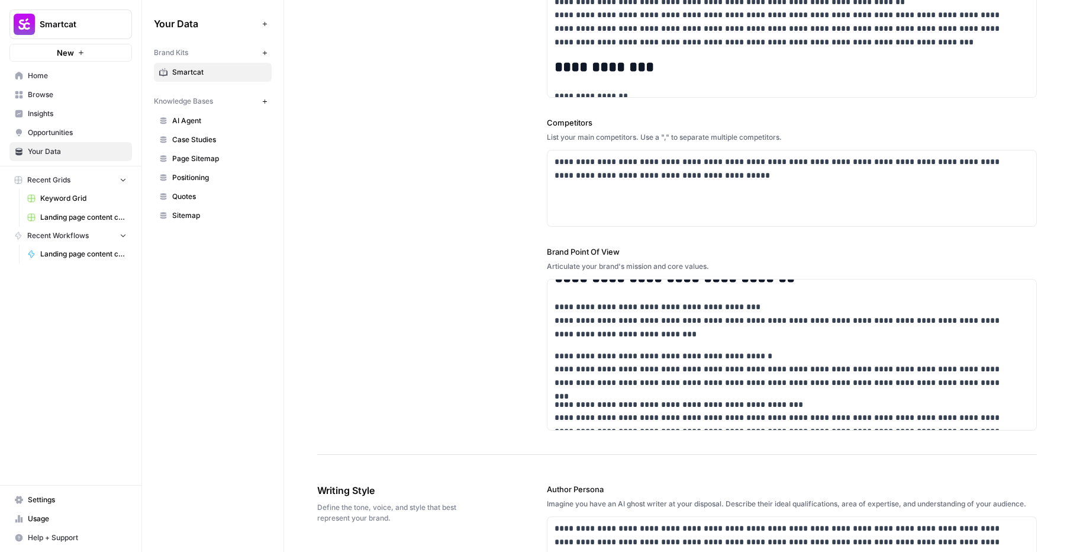
click at [562, 128] on div "**********" at bounding box center [792, 172] width 490 height 110
click at [555, 124] on label "Competitors" at bounding box center [792, 123] width 490 height 12
click at [688, 136] on div "List your main competitors. Use a "," to separate multiple competitors." at bounding box center [792, 137] width 490 height 11
drag, startPoint x: 790, startPoint y: 133, endPoint x: 818, endPoint y: 128, distance: 28.1
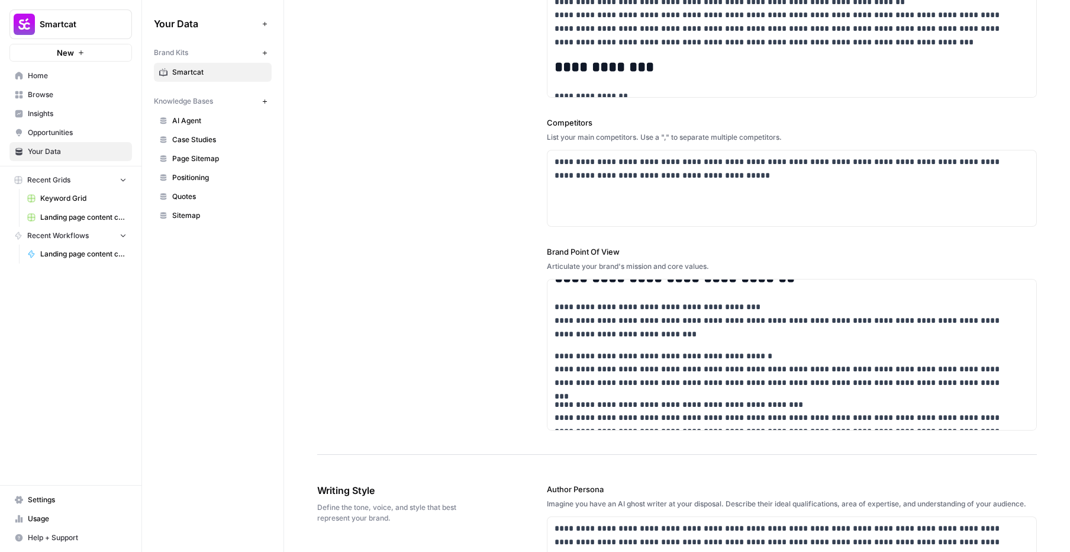
click at [804, 130] on div "**********" at bounding box center [792, 172] width 490 height 110
drag, startPoint x: 777, startPoint y: 139, endPoint x: 788, endPoint y: 134, distance: 12.0
click at [777, 139] on div "List your main competitors. Use a "," to separate multiple competitors." at bounding box center [792, 137] width 490 height 11
click at [788, 134] on div "List your main competitors. Use a "," to separate multiple competitors." at bounding box center [792, 137] width 490 height 11
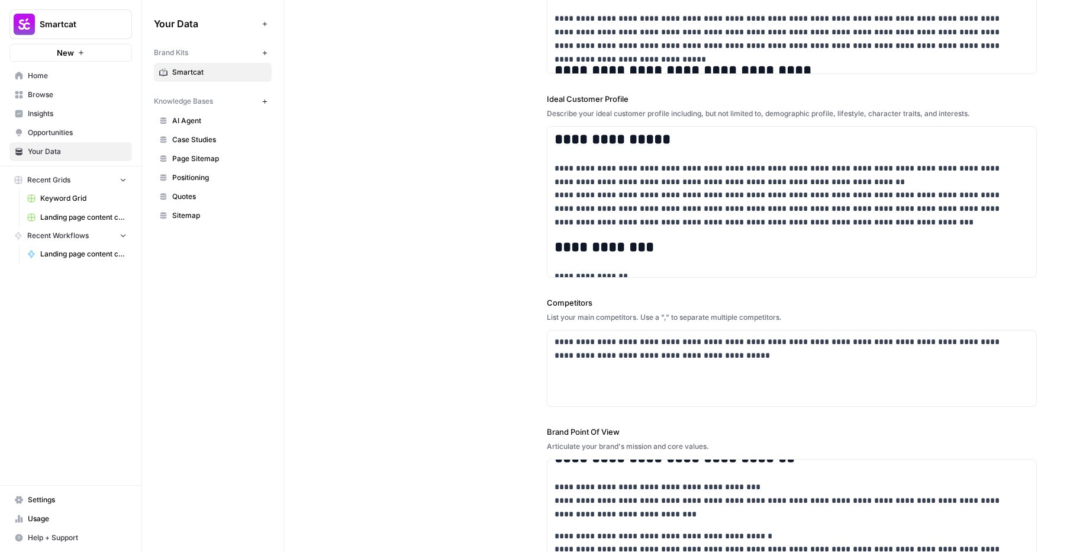
scroll to position [195, 0]
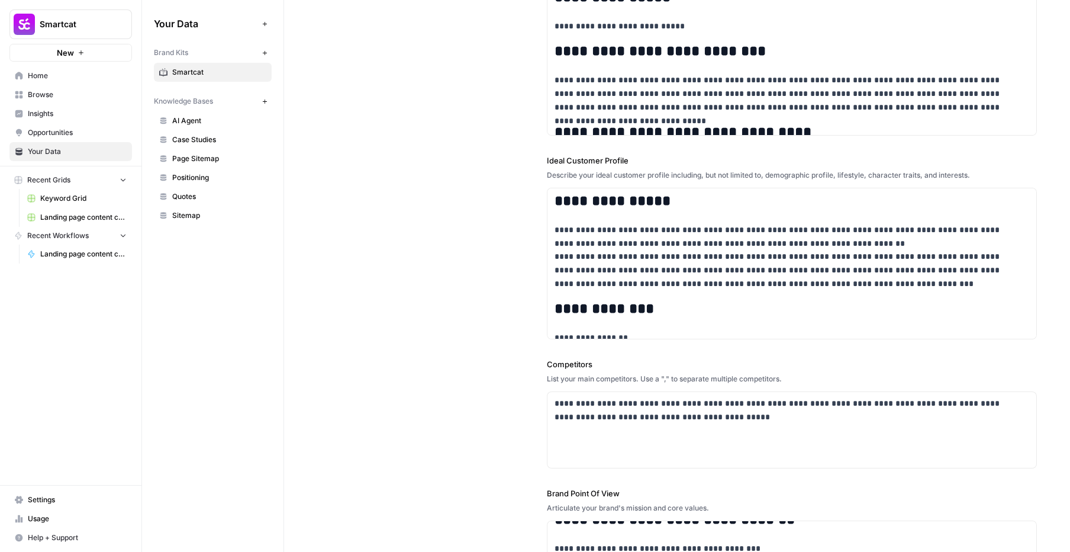
click at [547, 157] on label "Ideal Customer Profile" at bounding box center [792, 160] width 490 height 12
drag, startPoint x: 812, startPoint y: 166, endPoint x: 871, endPoint y: 168, distance: 59.8
click at [814, 166] on label "Ideal Customer Profile" at bounding box center [792, 160] width 490 height 12
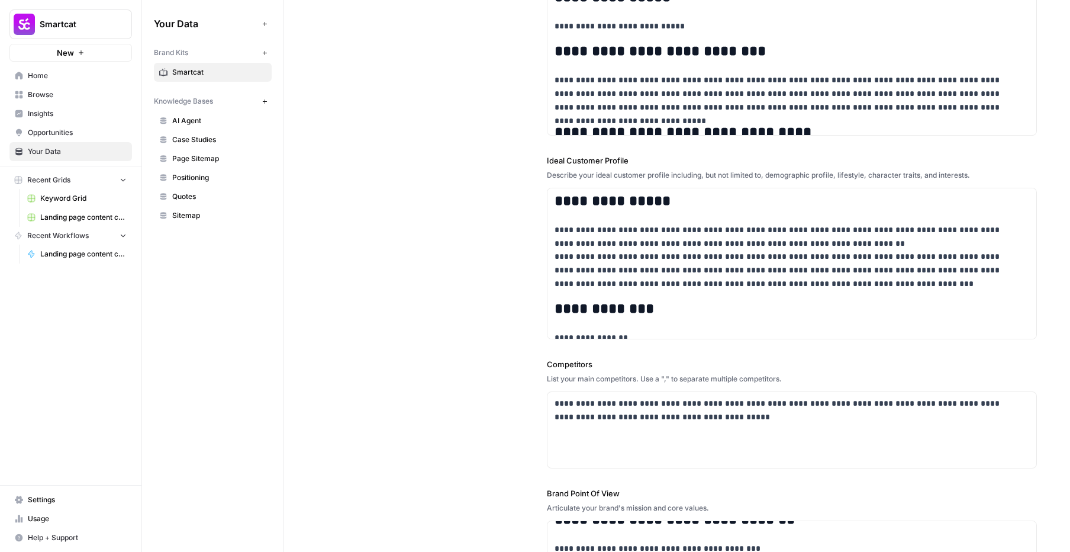
drag, startPoint x: 959, startPoint y: 169, endPoint x: 980, endPoint y: 169, distance: 20.7
click at [966, 169] on div "**********" at bounding box center [792, 246] width 490 height 185
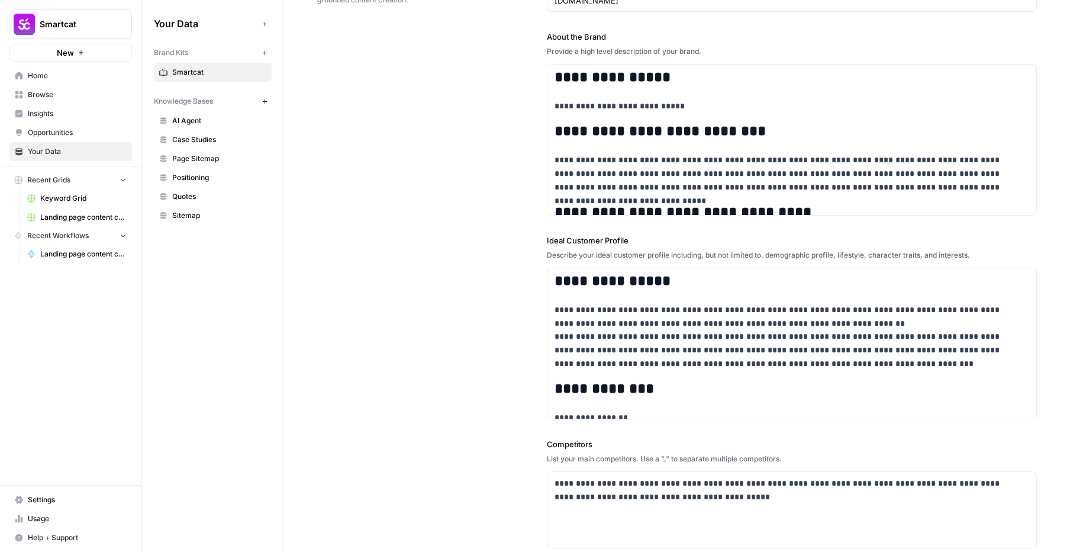
scroll to position [49, 0]
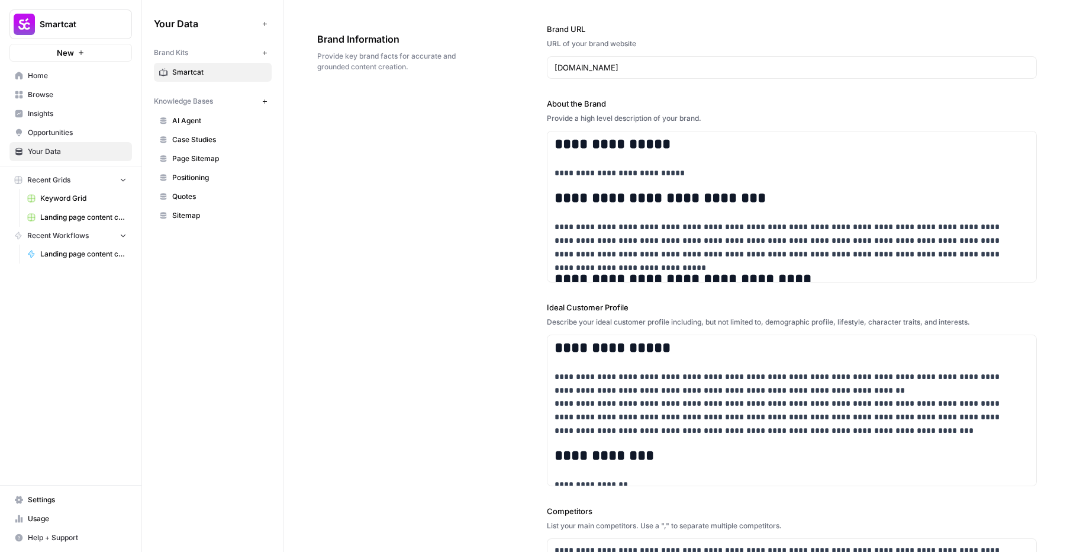
click at [547, 105] on label "About the Brand" at bounding box center [792, 104] width 490 height 12
drag, startPoint x: 545, startPoint y: 105, endPoint x: 597, endPoint y: 113, distance: 52.7
click at [548, 105] on label "About the Brand" at bounding box center [792, 104] width 490 height 12
drag, startPoint x: 643, startPoint y: 117, endPoint x: 659, endPoint y: 117, distance: 15.4
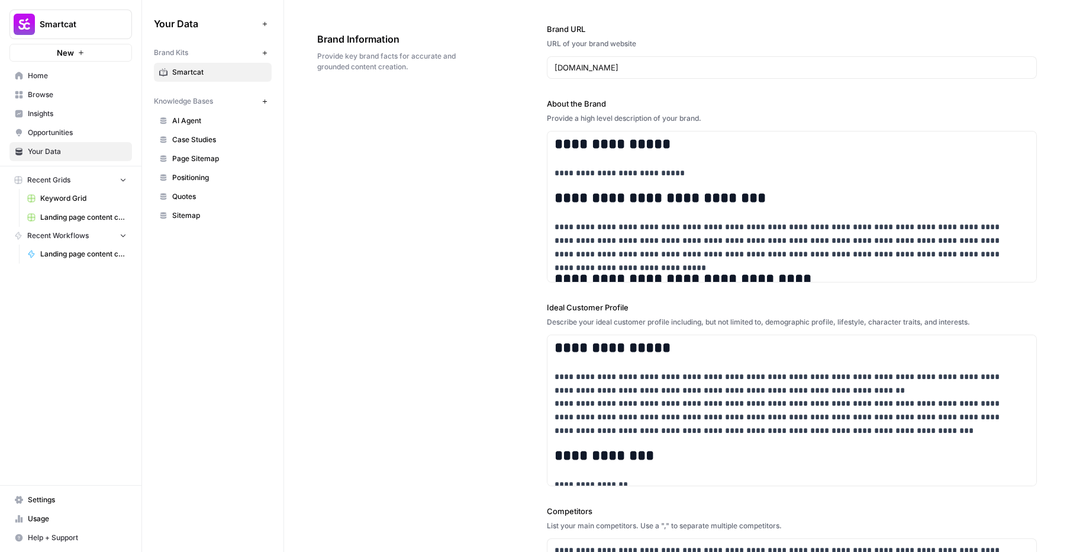
click at [645, 117] on div "Provide a high level description of your brand." at bounding box center [792, 118] width 490 height 11
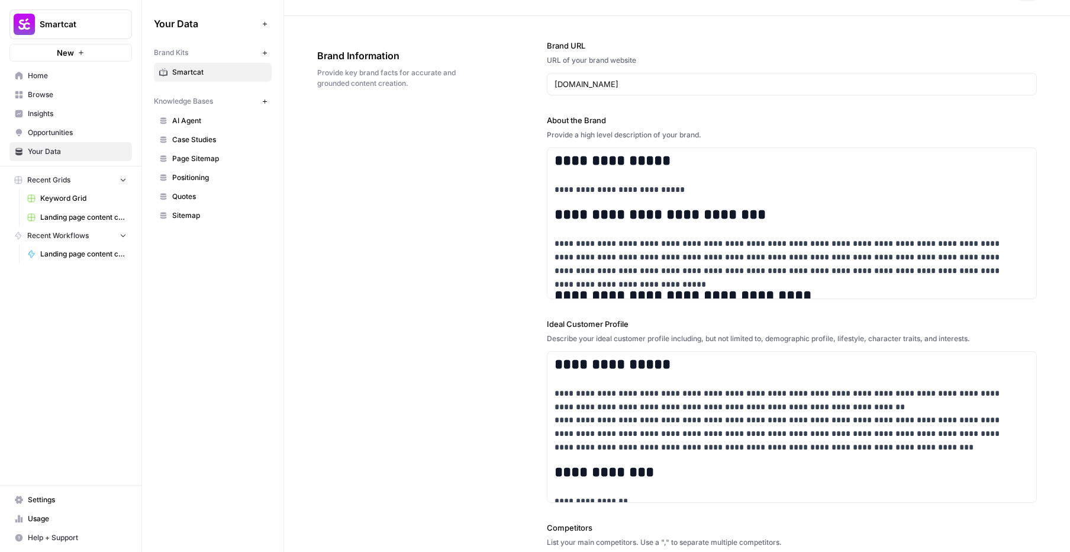
scroll to position [0, 0]
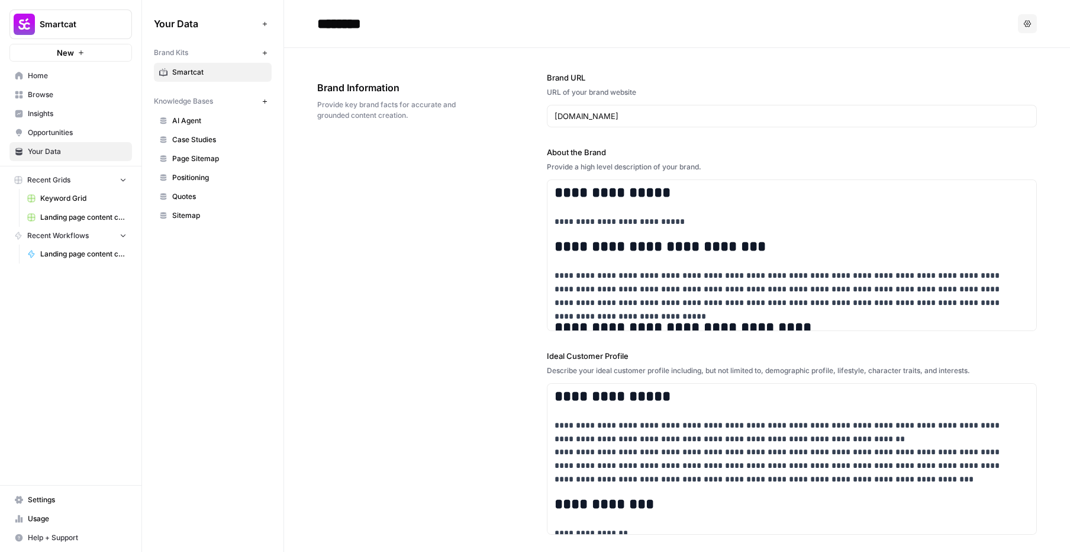
click at [548, 82] on label "Brand URL" at bounding box center [792, 78] width 490 height 12
click at [555, 110] on input "[DOMAIN_NAME]" at bounding box center [792, 116] width 475 height 12
click at [548, 82] on label "Brand URL" at bounding box center [792, 78] width 490 height 12
click at [555, 110] on input "[DOMAIN_NAME]" at bounding box center [792, 116] width 475 height 12
click at [548, 82] on label "Brand URL" at bounding box center [792, 78] width 490 height 12
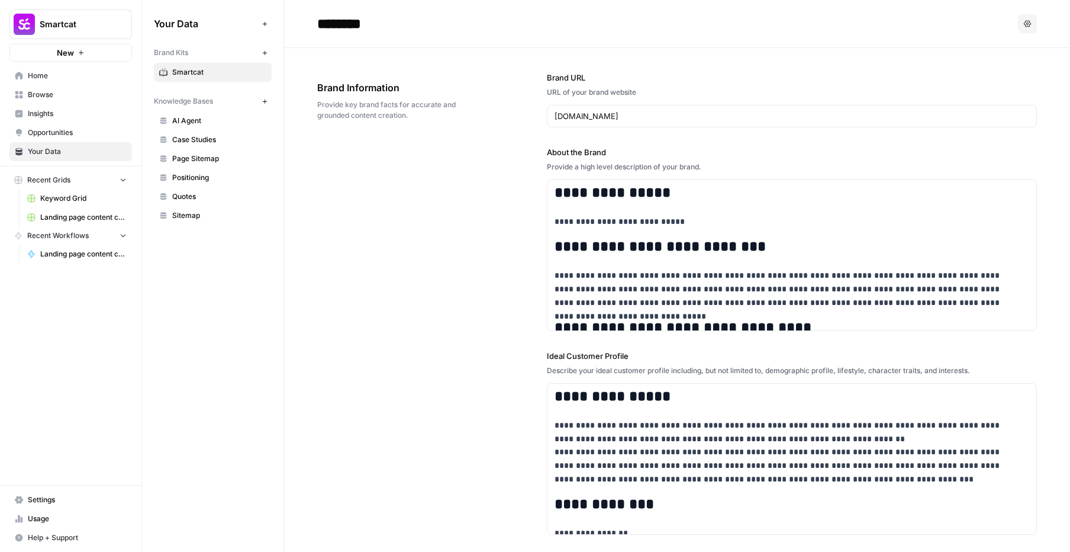
click at [555, 110] on input "[DOMAIN_NAME]" at bounding box center [792, 116] width 475 height 12
drag, startPoint x: 619, startPoint y: 92, endPoint x: 660, endPoint y: 85, distance: 41.4
click at [622, 91] on div "URL of your brand website" at bounding box center [792, 92] width 490 height 11
